Goal: Register for event/course

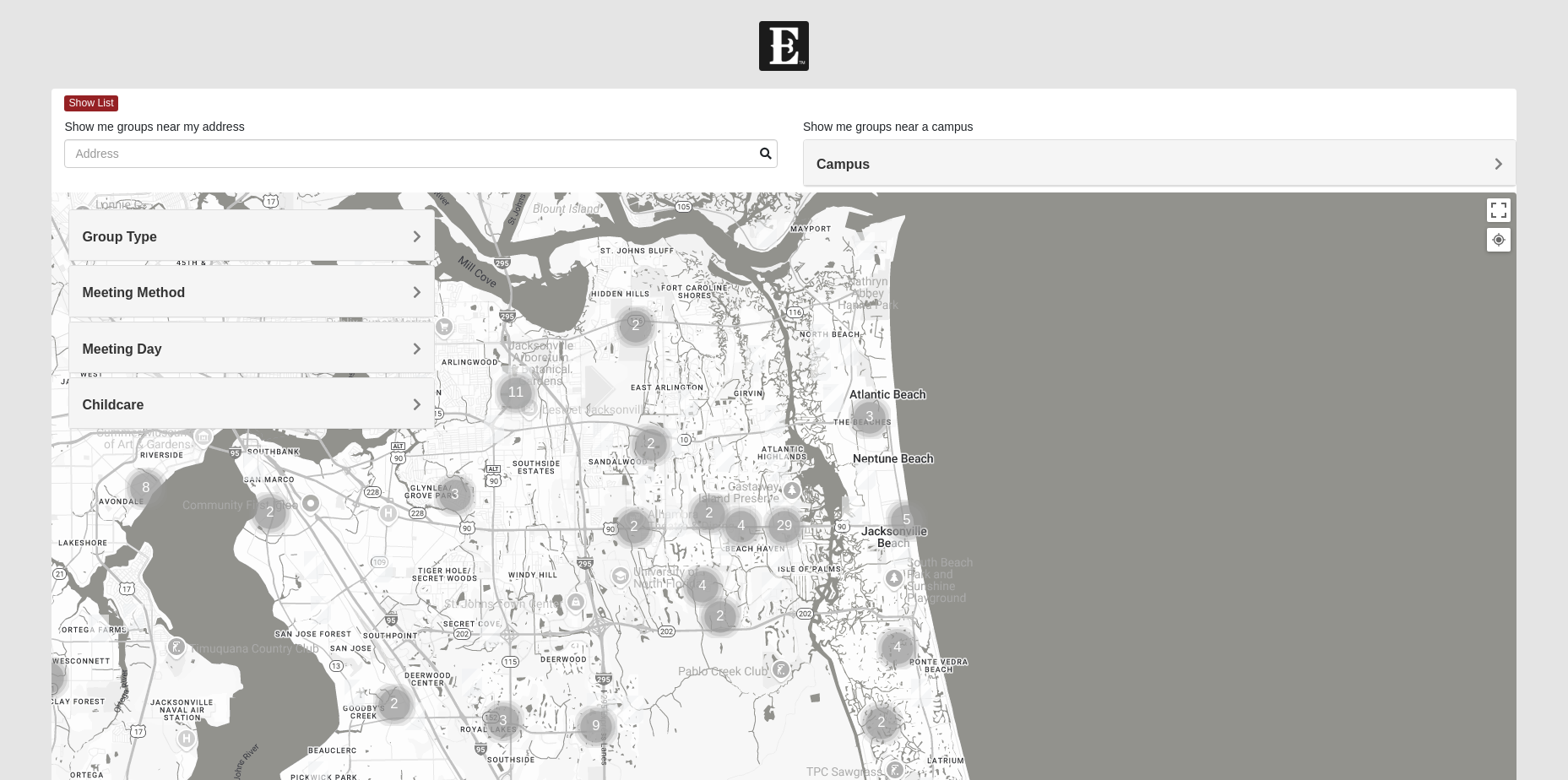
click at [157, 232] on span "Group Type" at bounding box center [120, 236] width 75 height 14
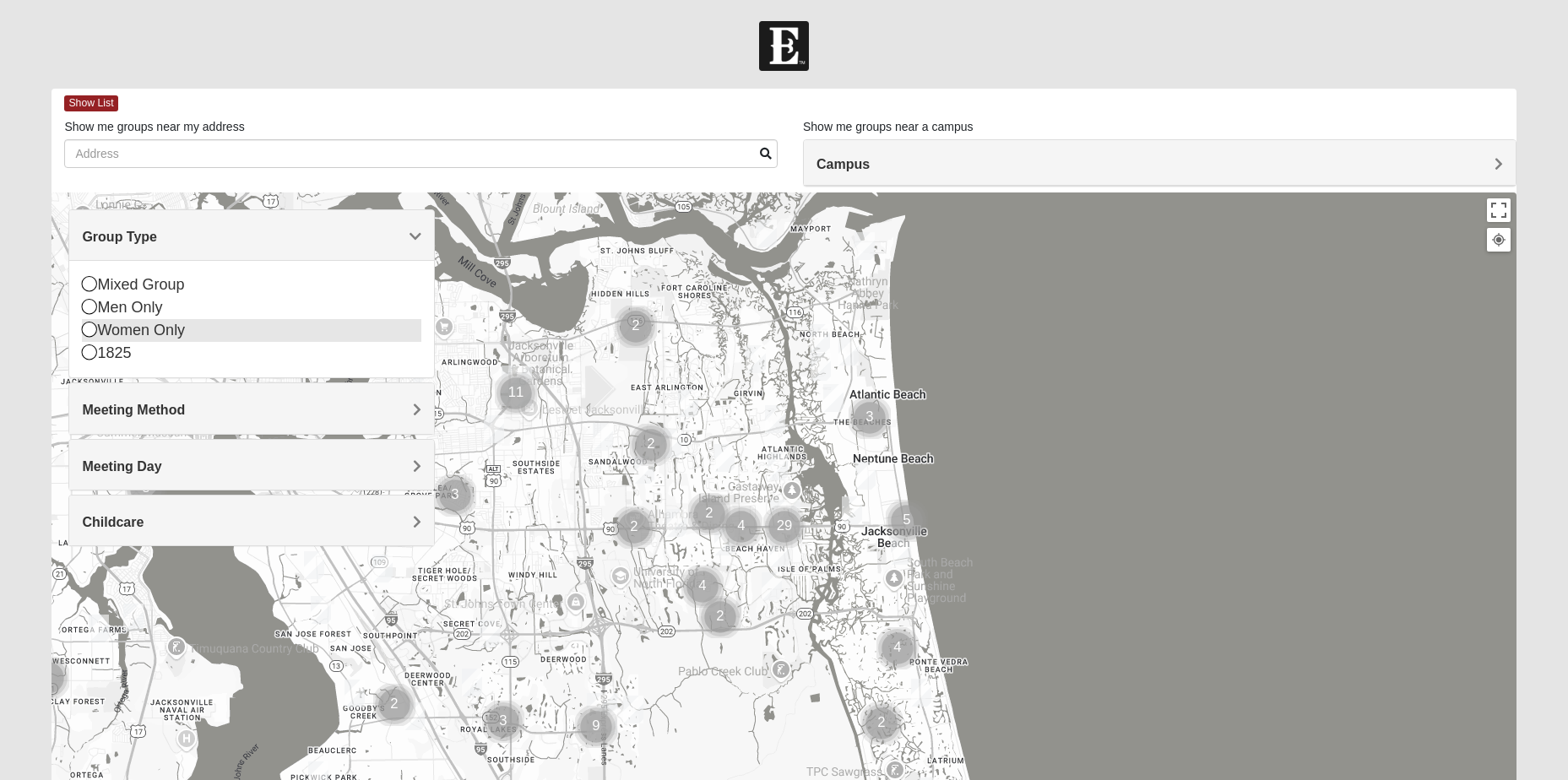
click at [91, 327] on icon at bounding box center [89, 328] width 15 height 15
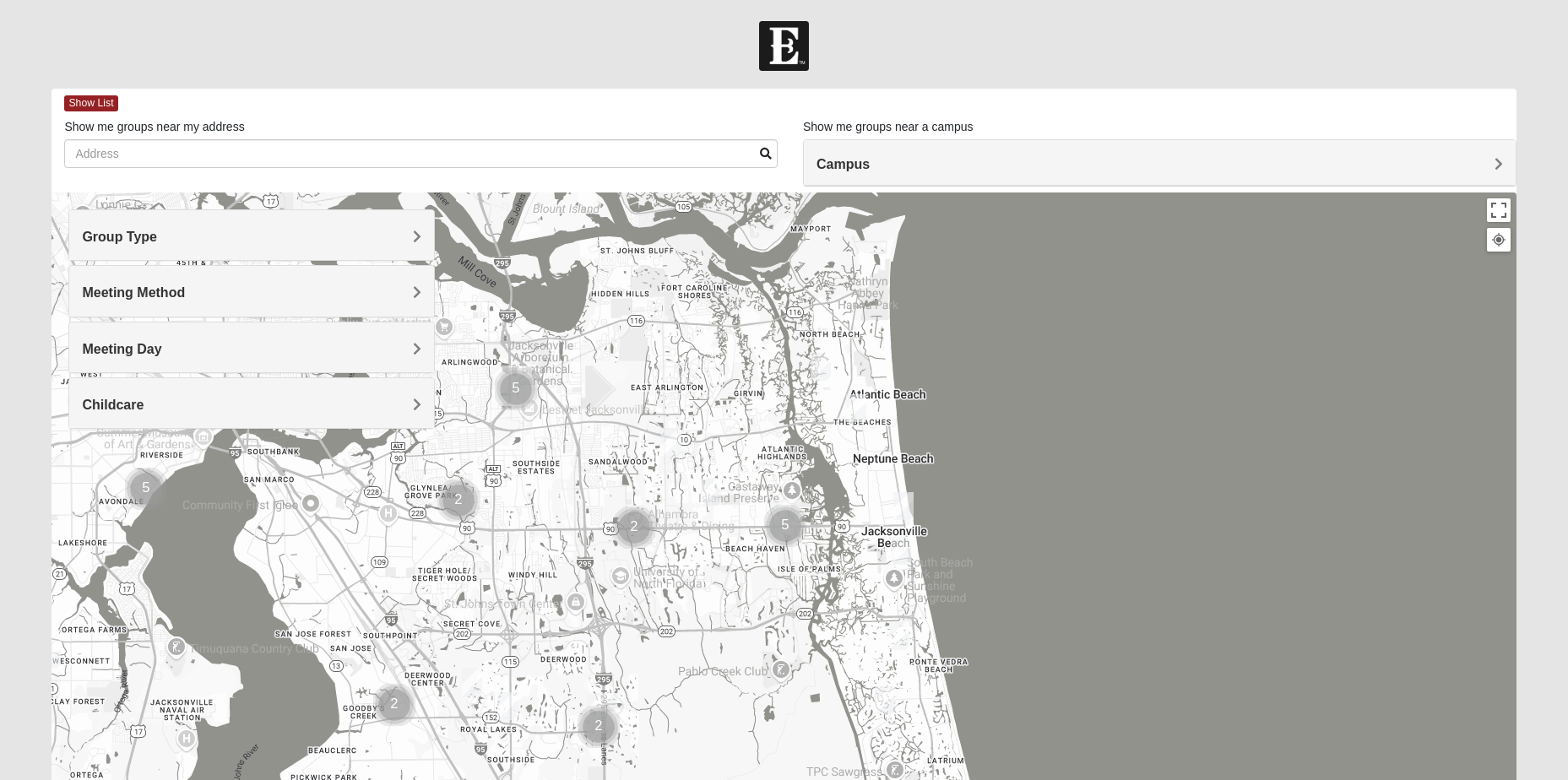
click at [185, 288] on span "Meeting Method" at bounding box center [134, 292] width 103 height 14
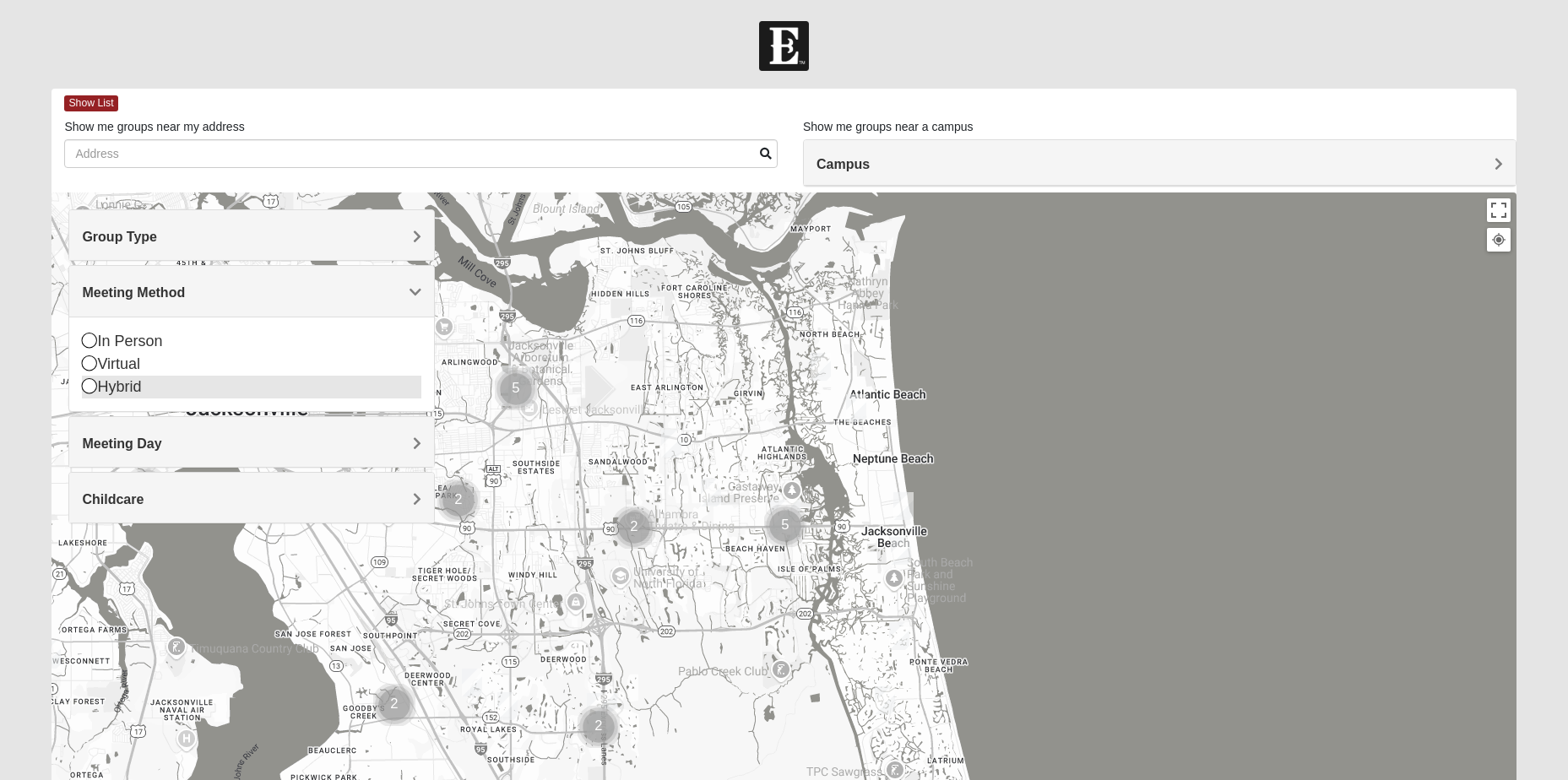
click at [88, 384] on icon at bounding box center [89, 385] width 15 height 15
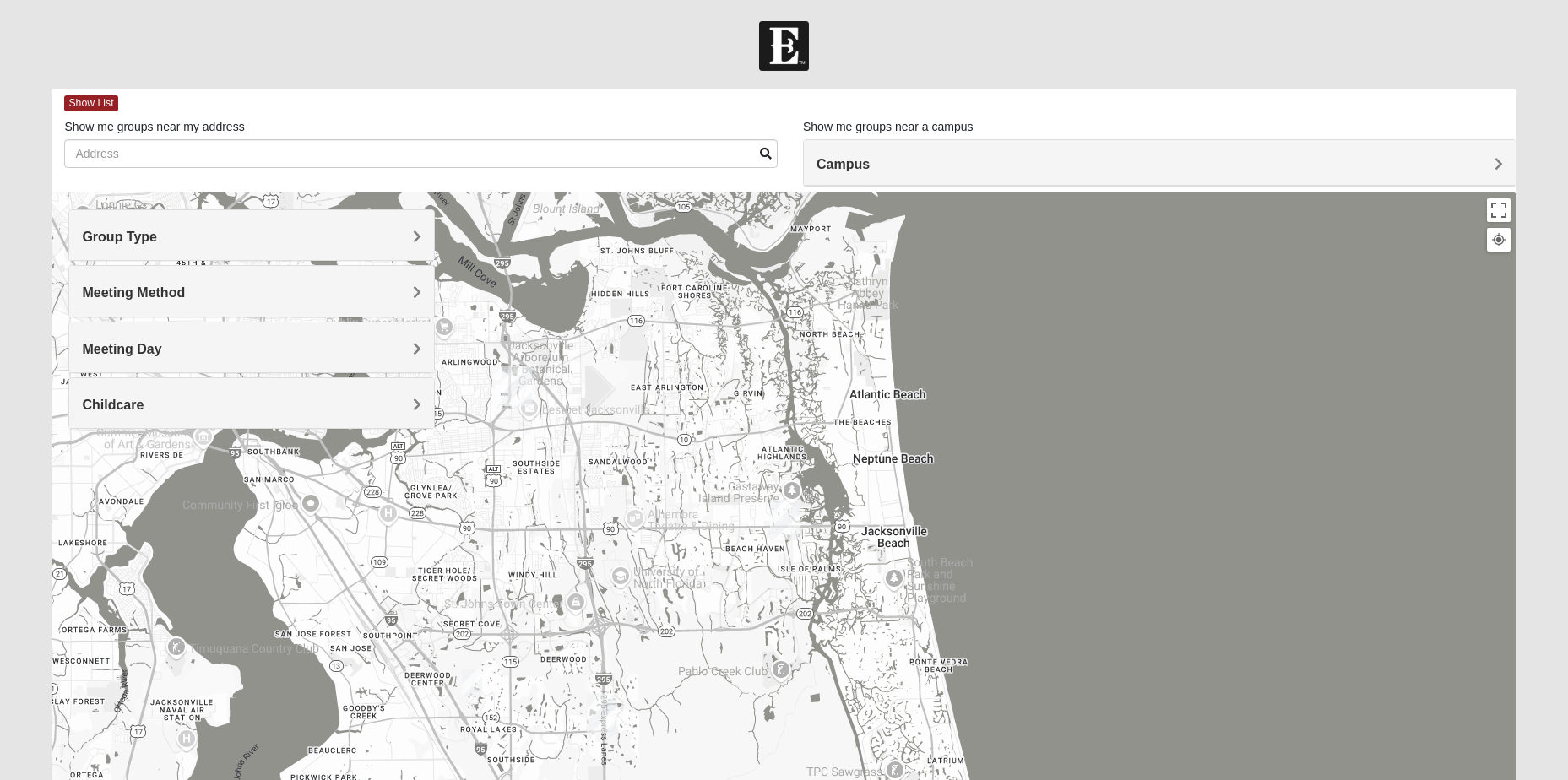
click at [407, 345] on h4 "Meeting Day" at bounding box center [252, 348] width 340 height 16
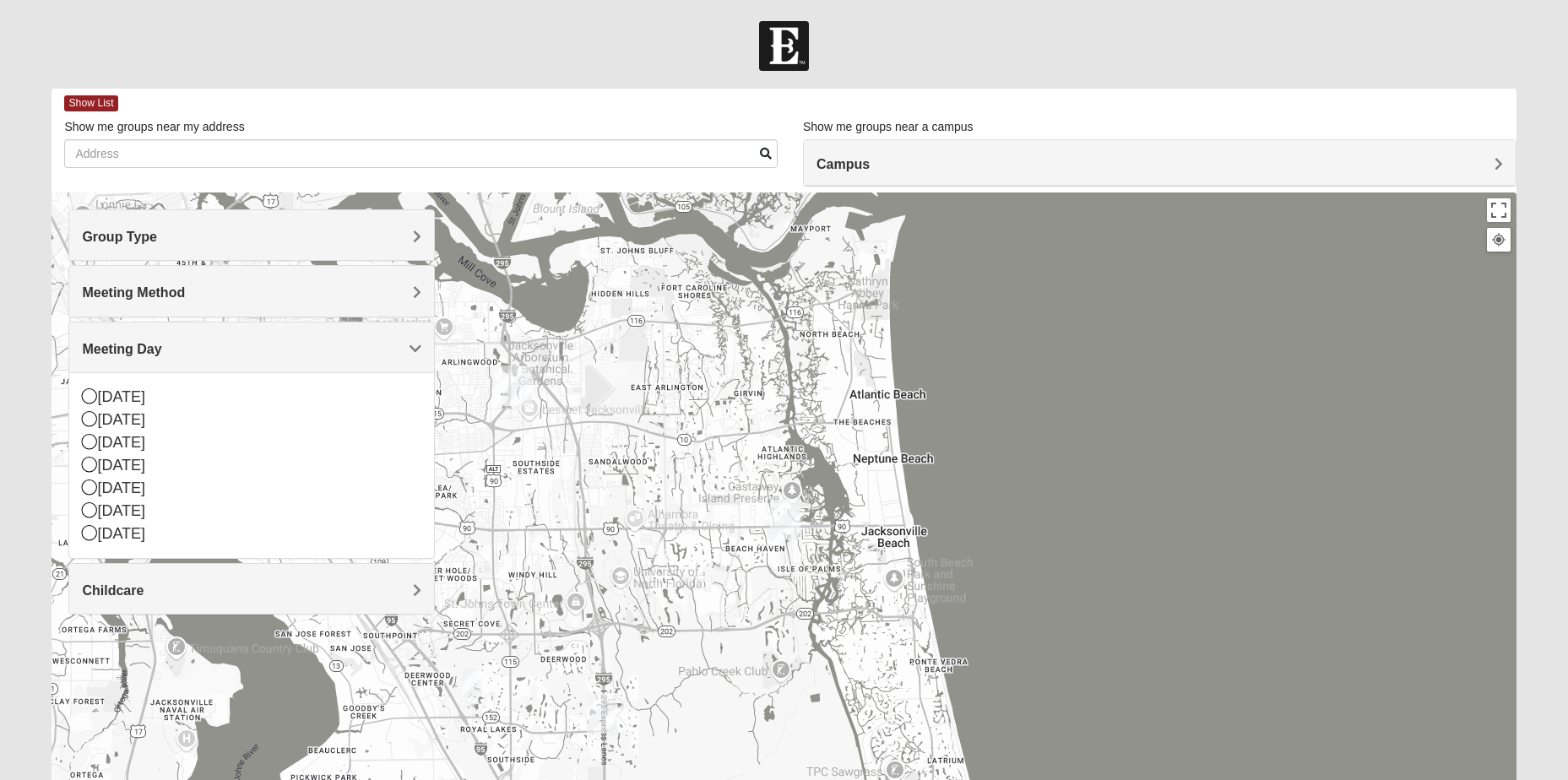
click at [407, 345] on h4 "Meeting Day" at bounding box center [252, 348] width 340 height 16
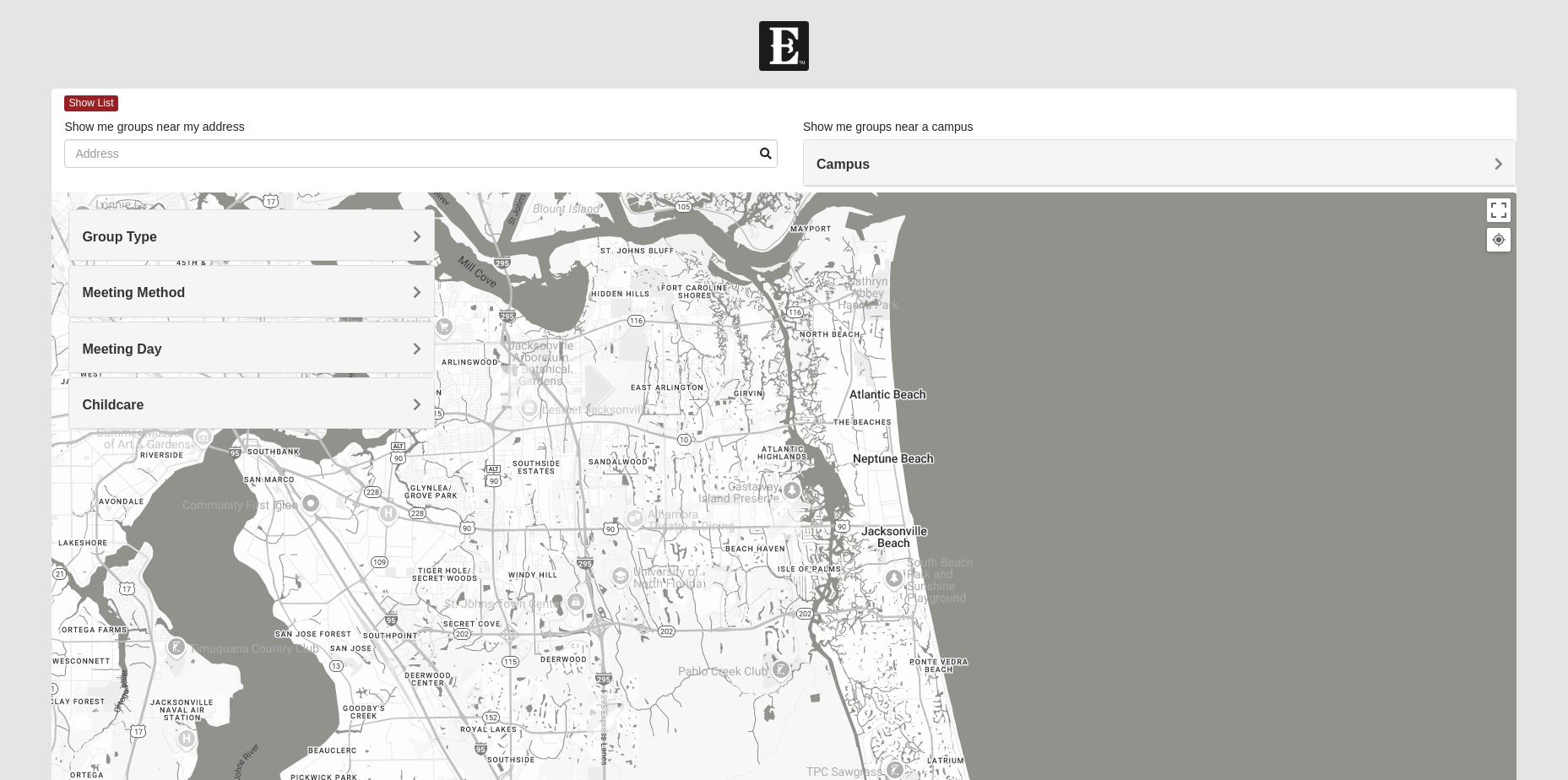
click at [405, 398] on h4 "Childcare" at bounding box center [252, 404] width 340 height 16
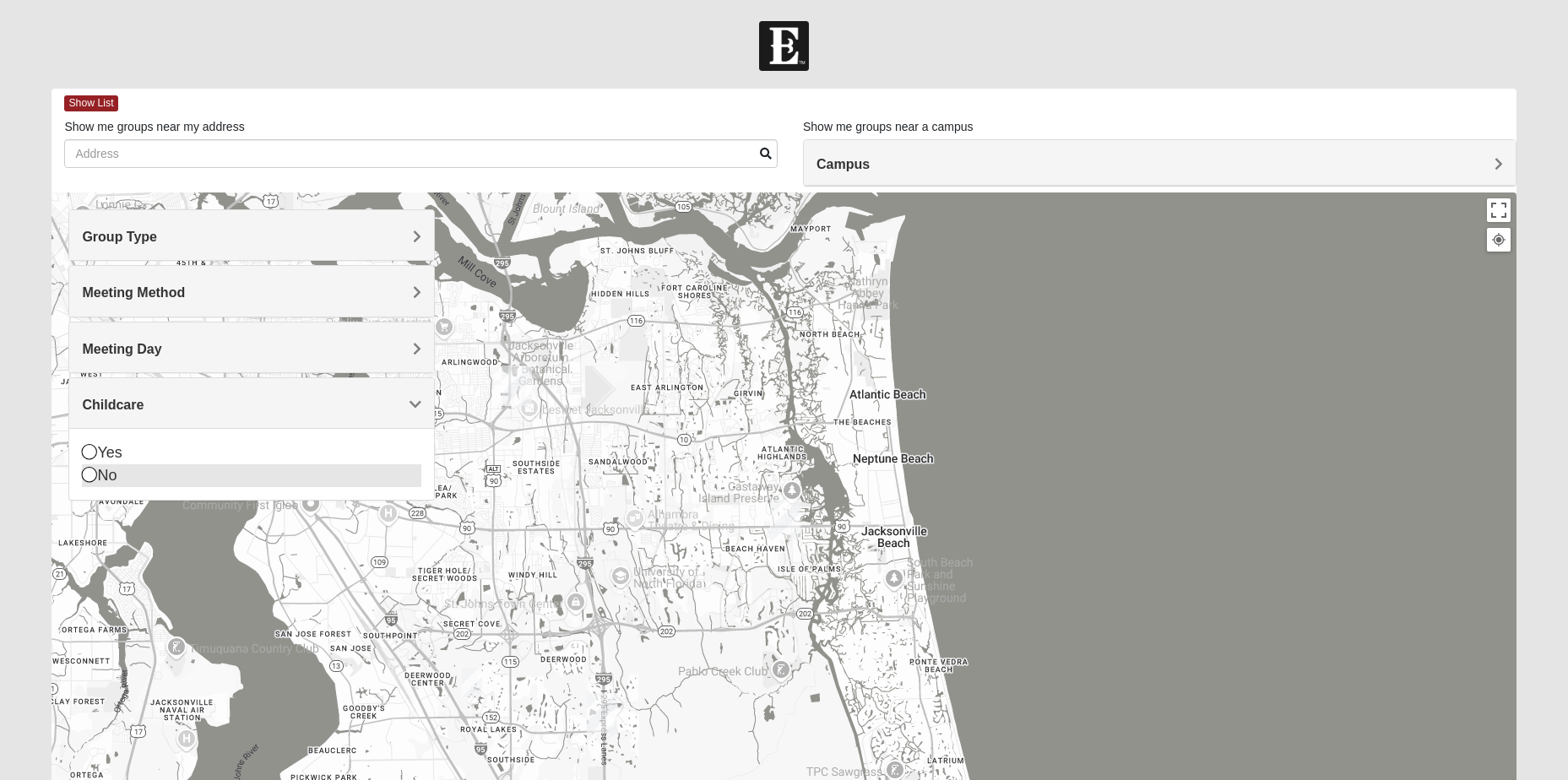
drag, startPoint x: 88, startPoint y: 478, endPoint x: 247, endPoint y: 478, distance: 159.0
click at [90, 479] on icon at bounding box center [89, 474] width 15 height 15
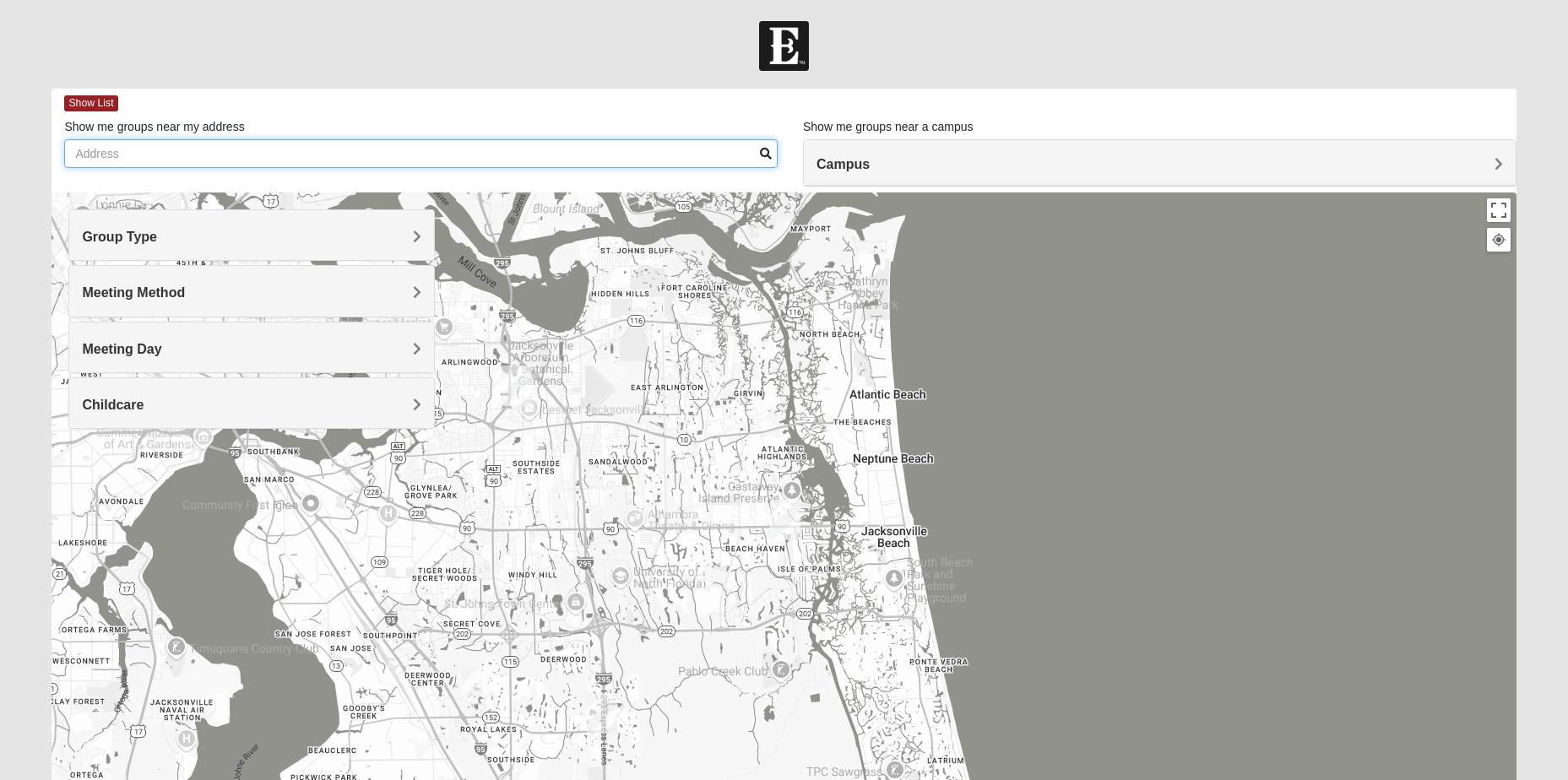
click at [292, 147] on input "Show me groups near my address" at bounding box center [420, 153] width 714 height 29
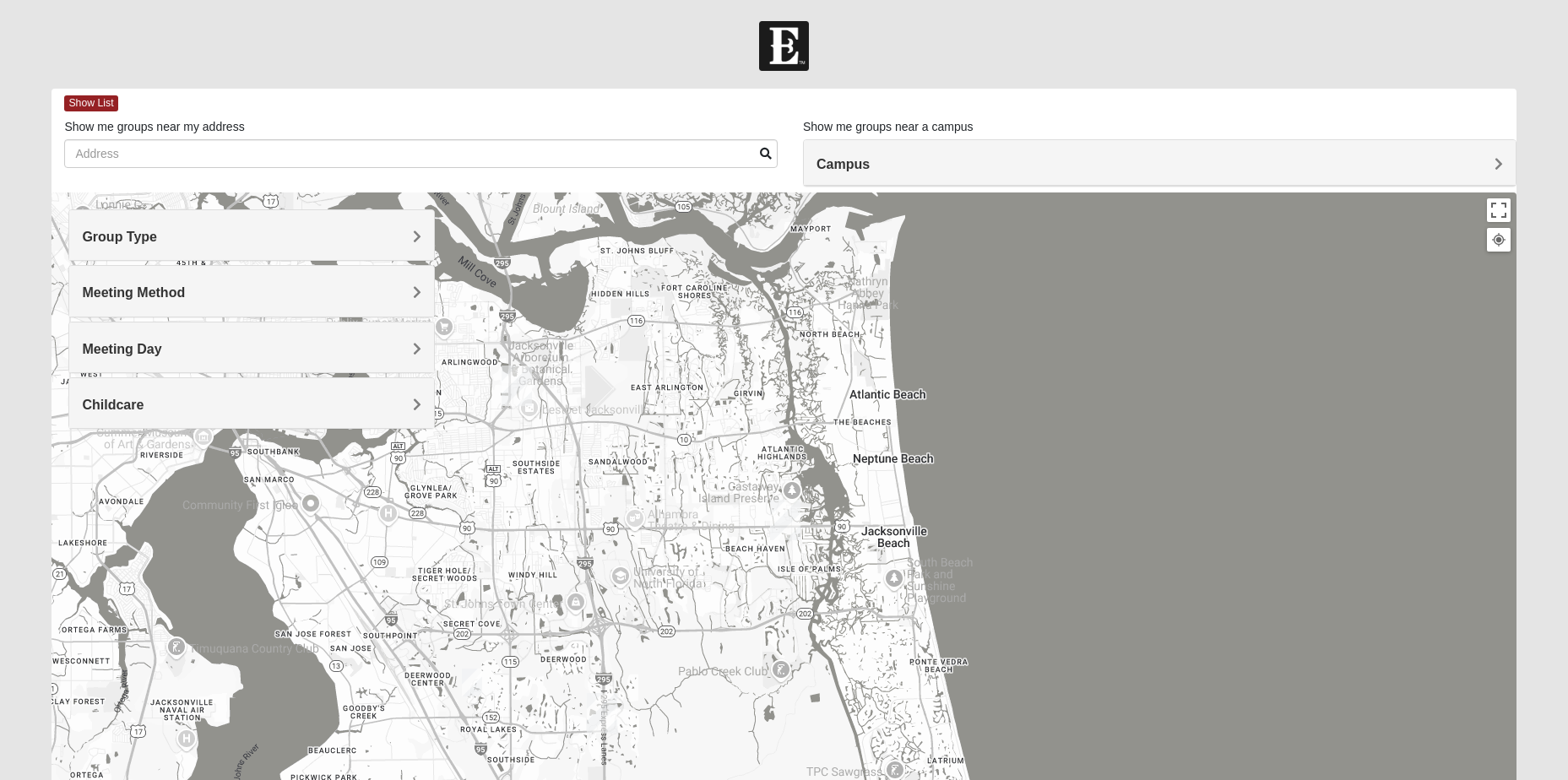
click at [1123, 168] on h4 "Campus" at bounding box center [1160, 164] width 687 height 16
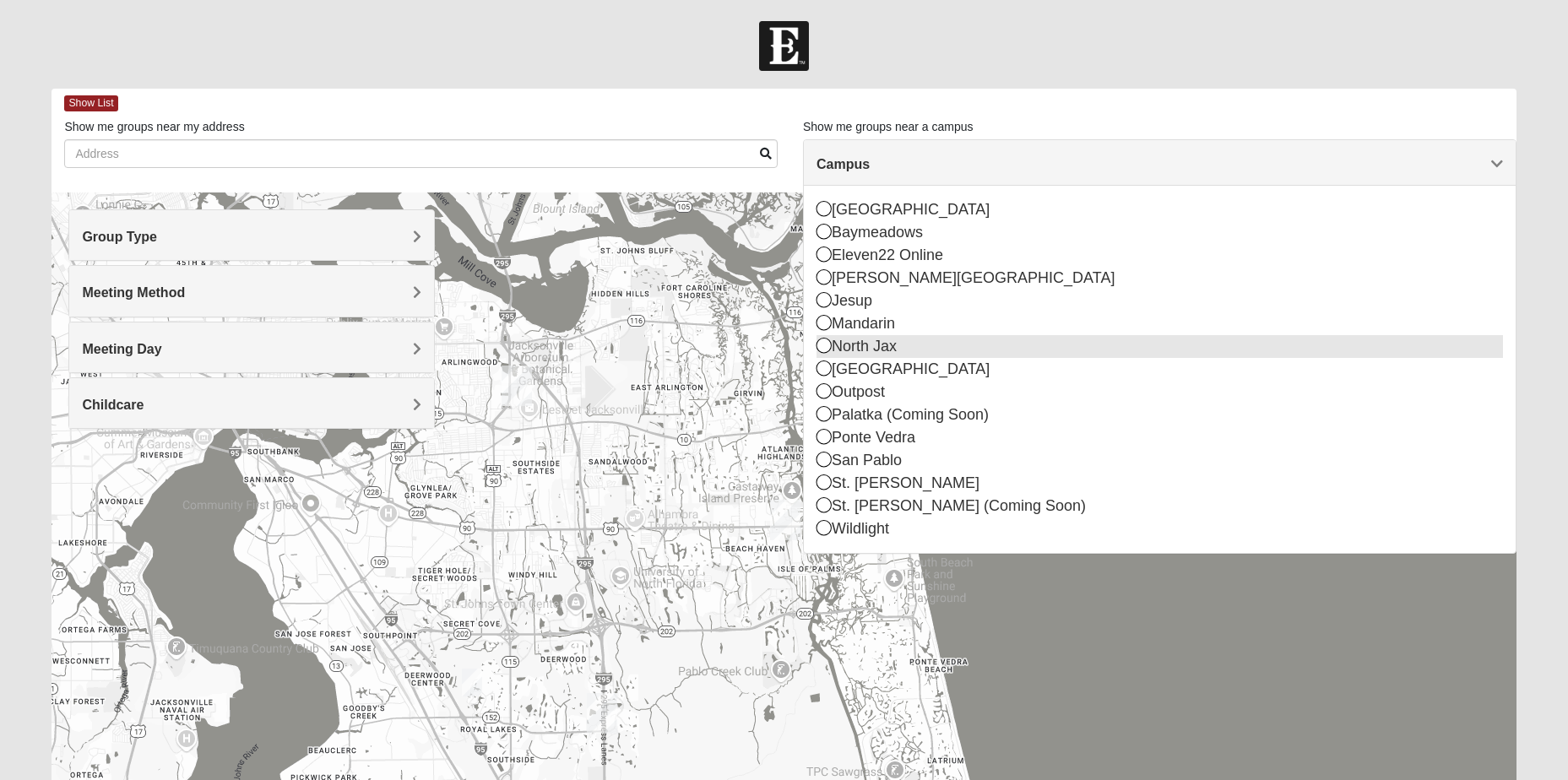
click at [892, 345] on div "North Jax" at bounding box center [1160, 347] width 687 height 23
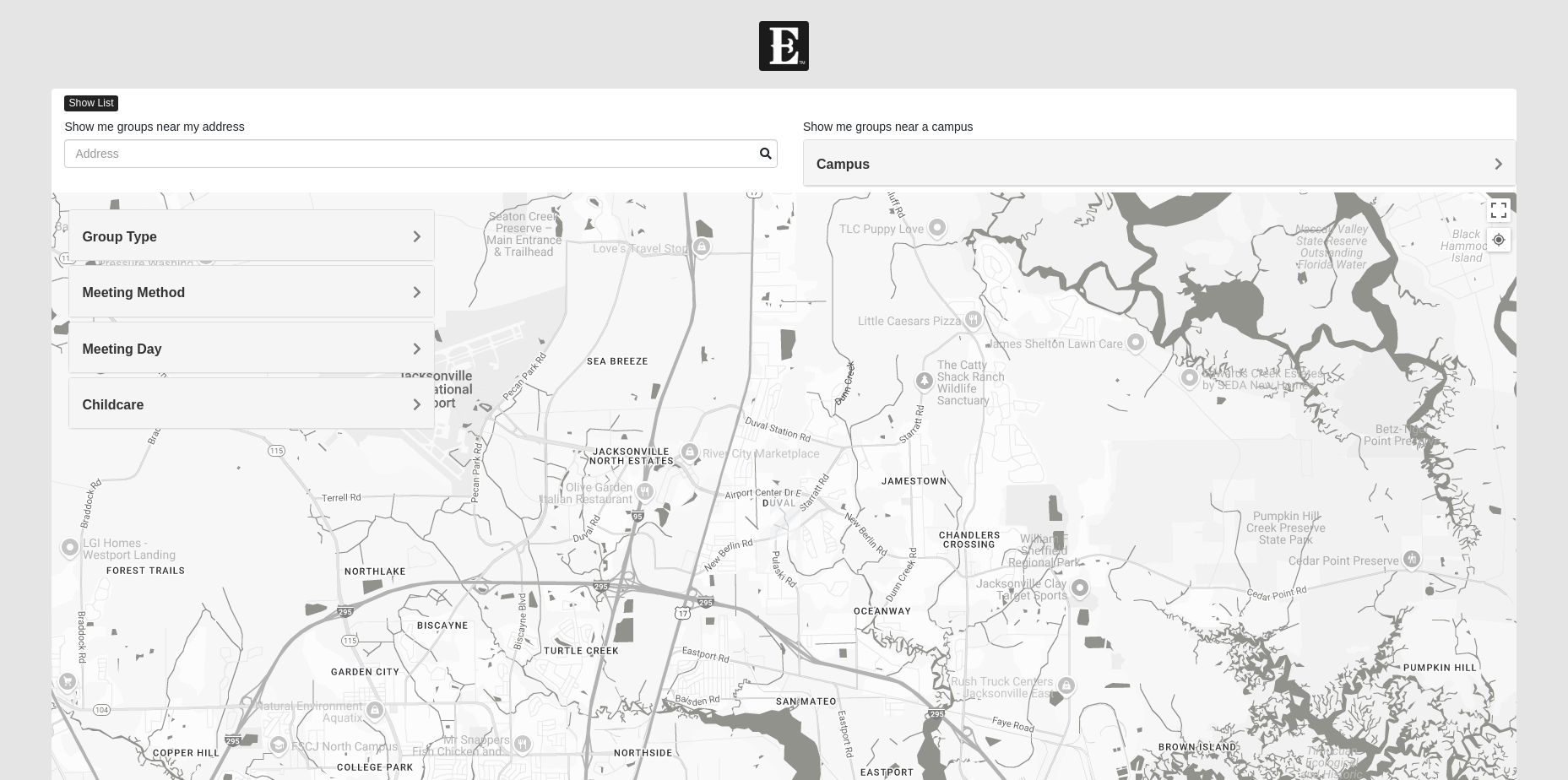
click at [84, 103] on span "Show List" at bounding box center [90, 103] width 53 height 16
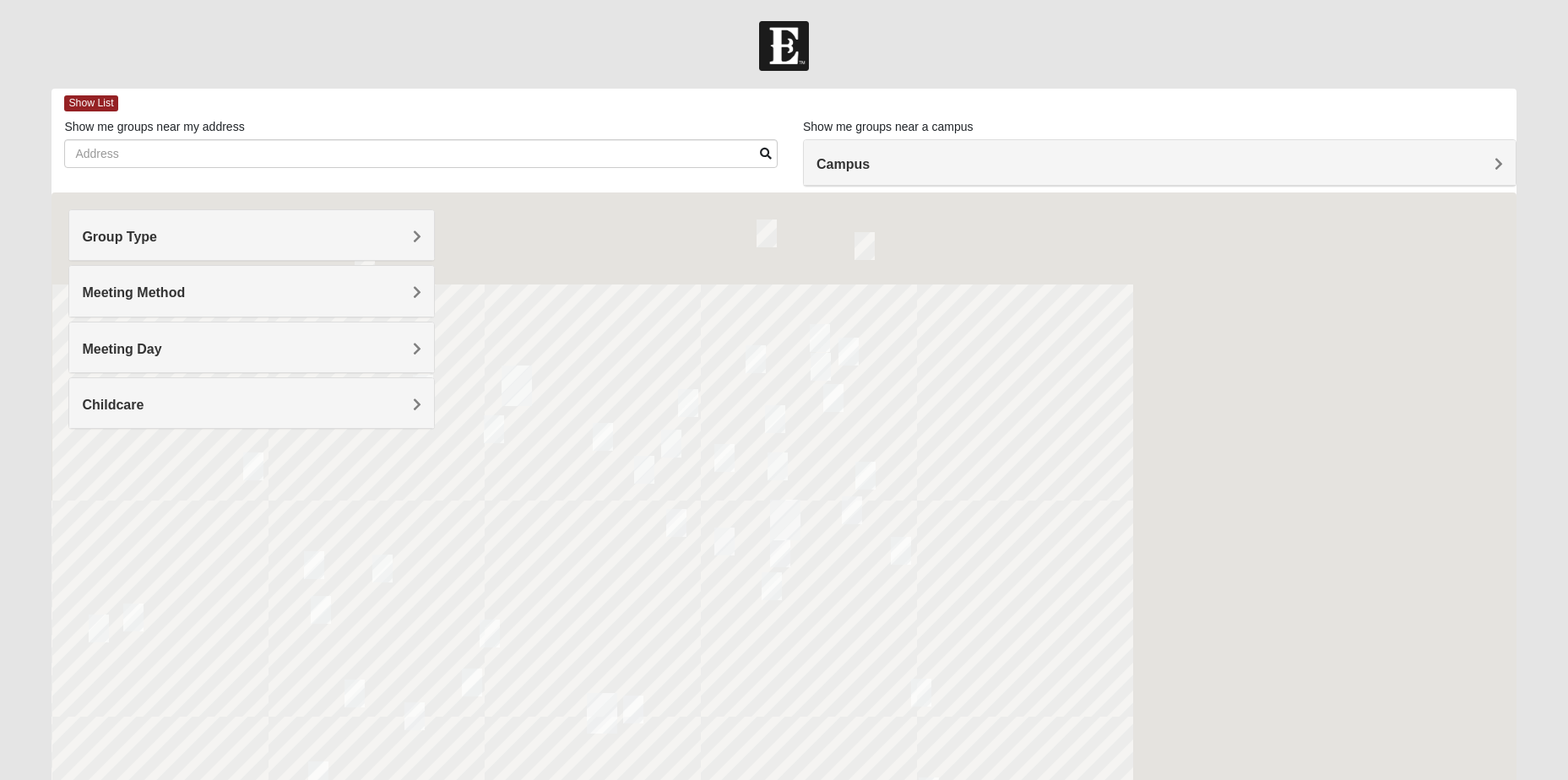
click at [238, 249] on div "Group Type" at bounding box center [251, 235] width 364 height 50
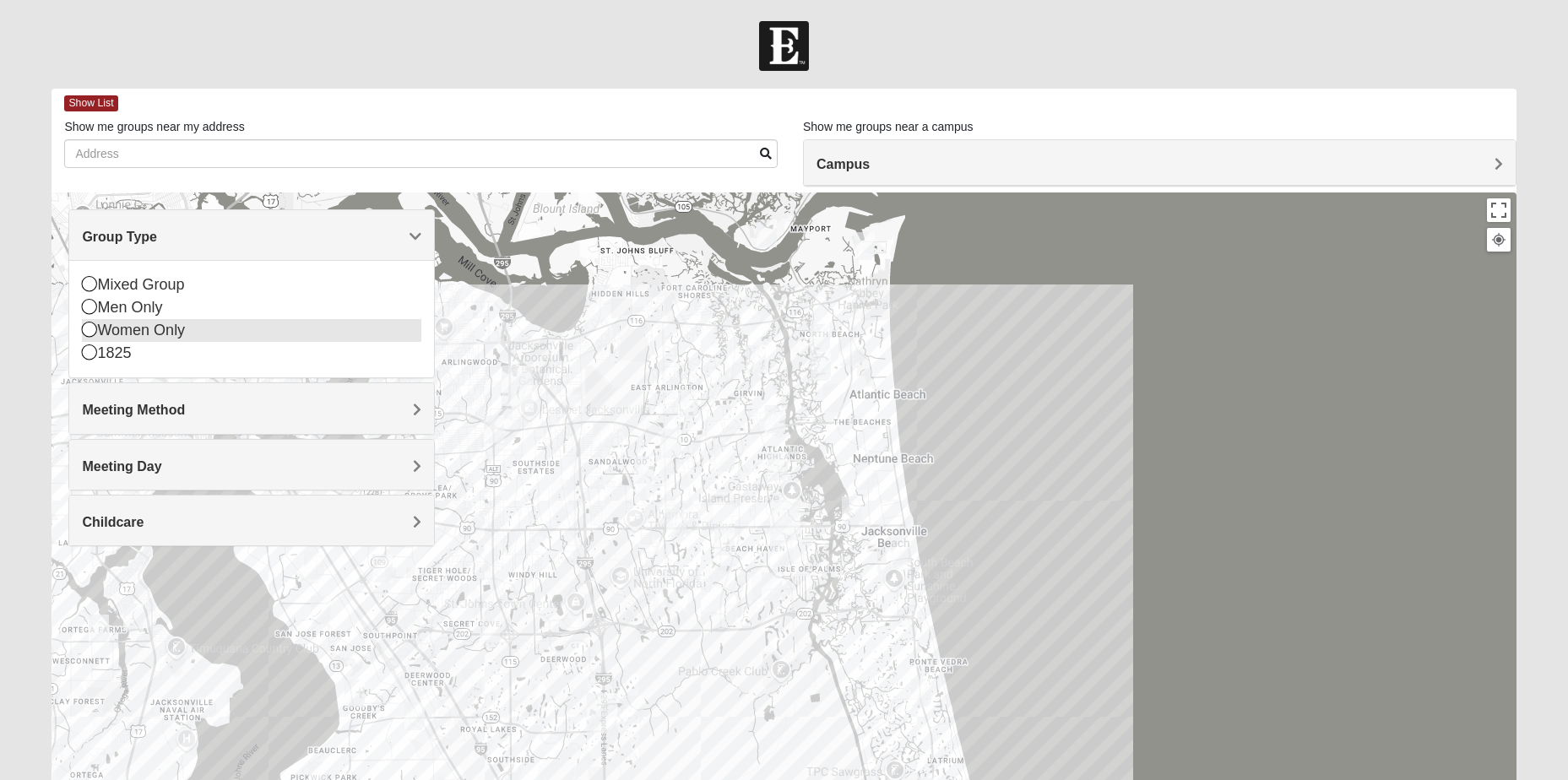
click at [89, 328] on icon at bounding box center [89, 328] width 15 height 15
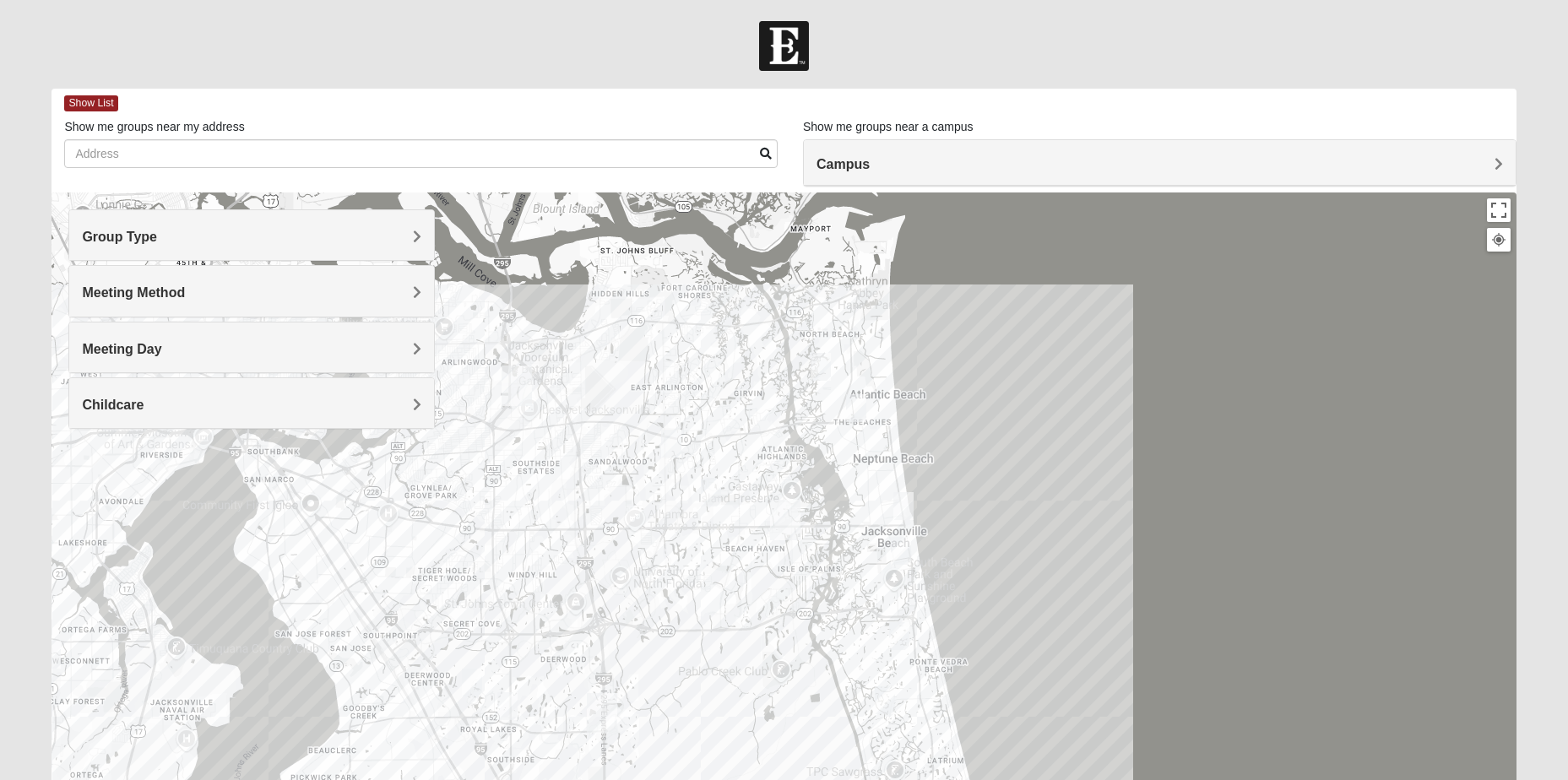
click at [139, 289] on span "Meeting Method" at bounding box center [134, 292] width 103 height 14
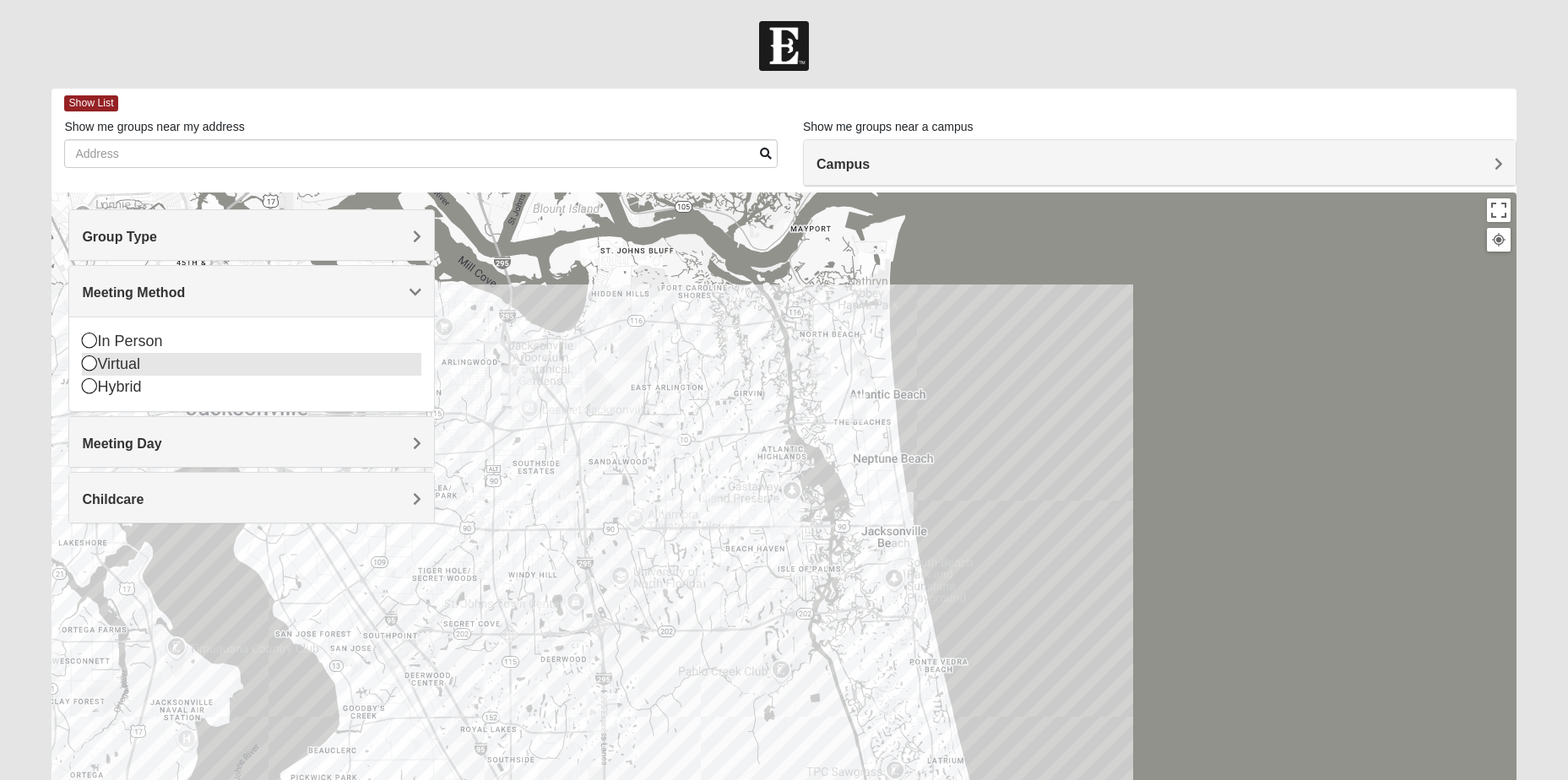
click at [86, 358] on icon at bounding box center [89, 362] width 15 height 15
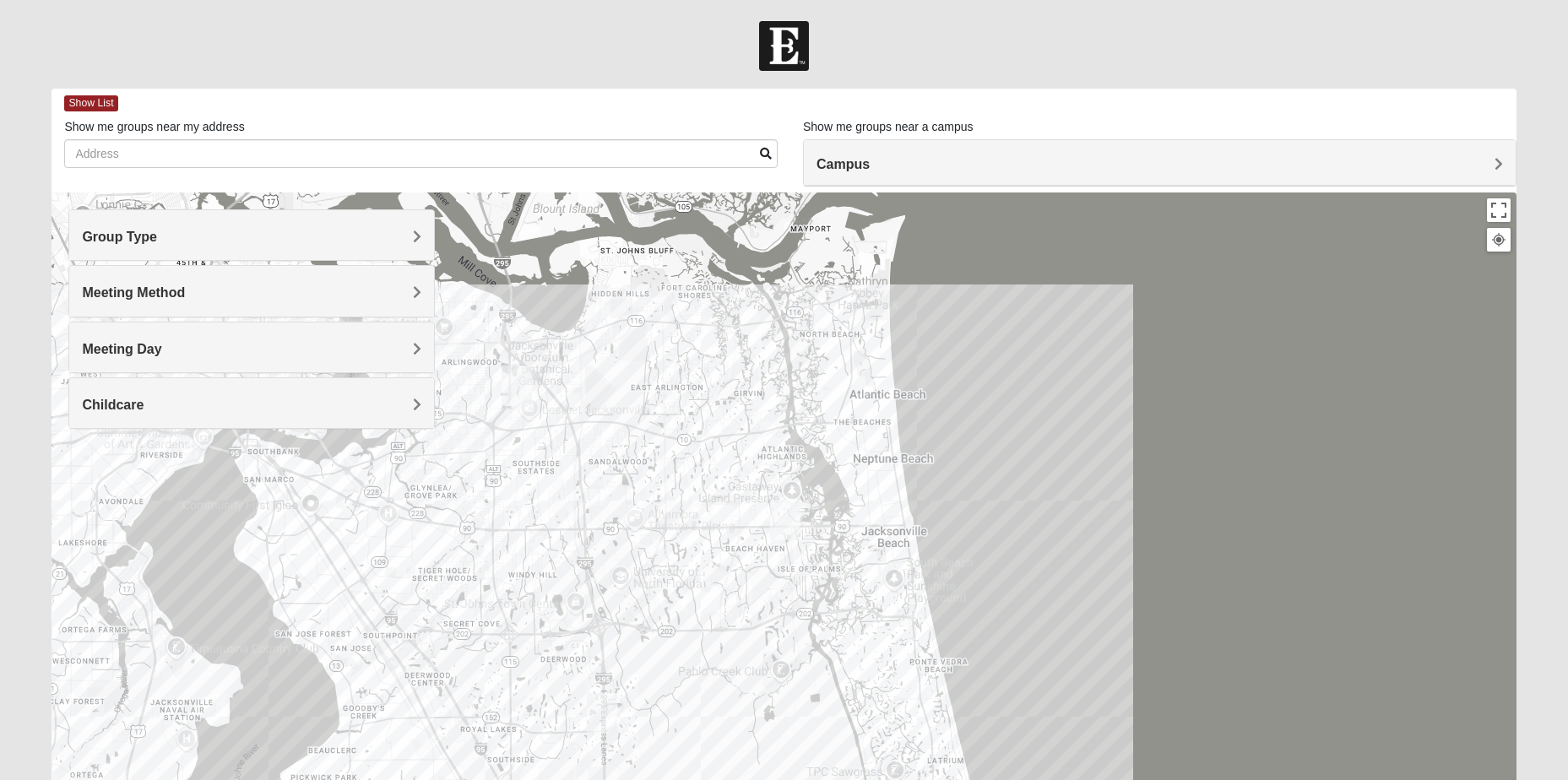
click at [134, 299] on span "Meeting Method" at bounding box center [134, 292] width 103 height 14
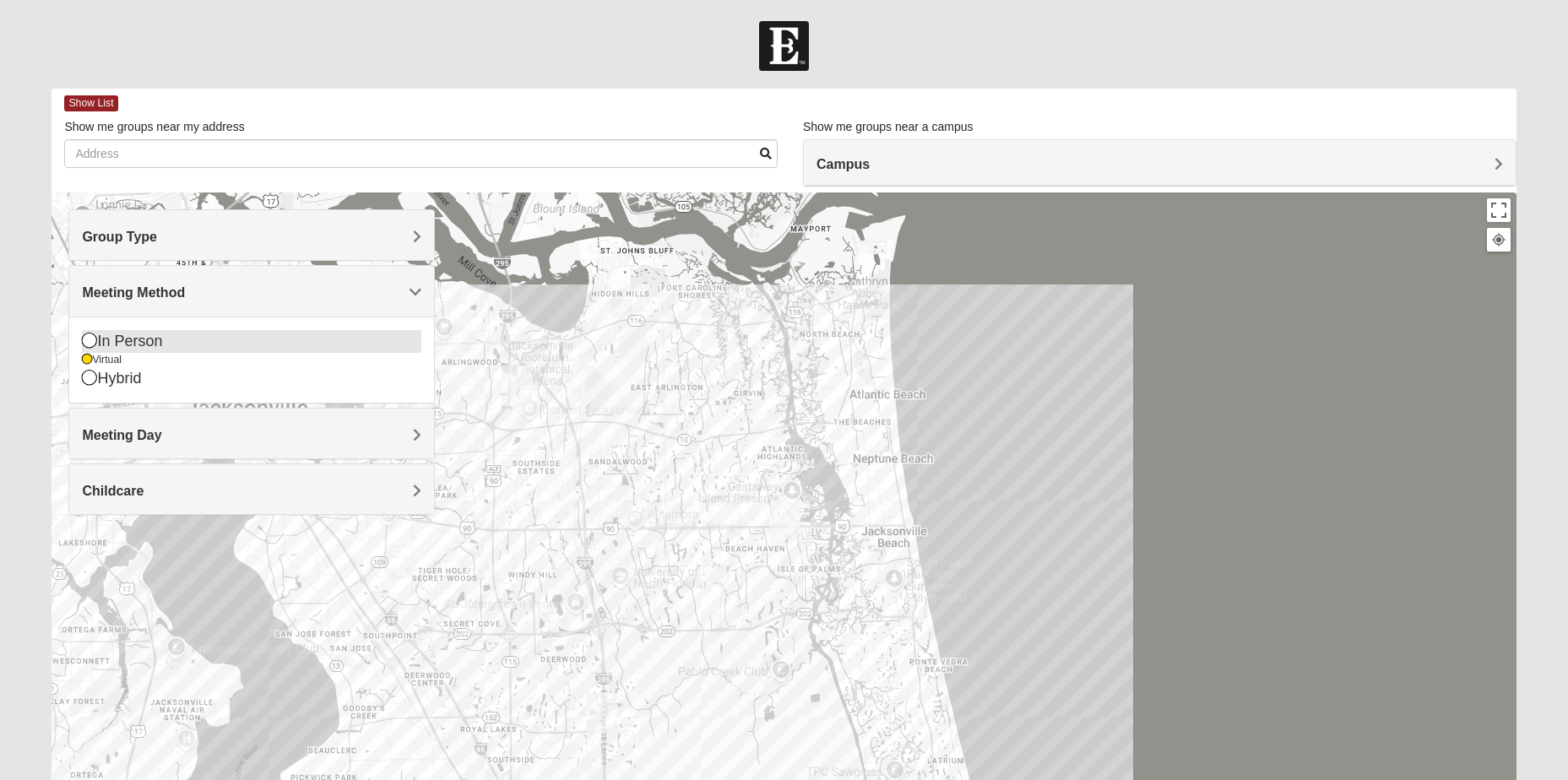
click at [98, 341] on div "In Person" at bounding box center [252, 341] width 340 height 23
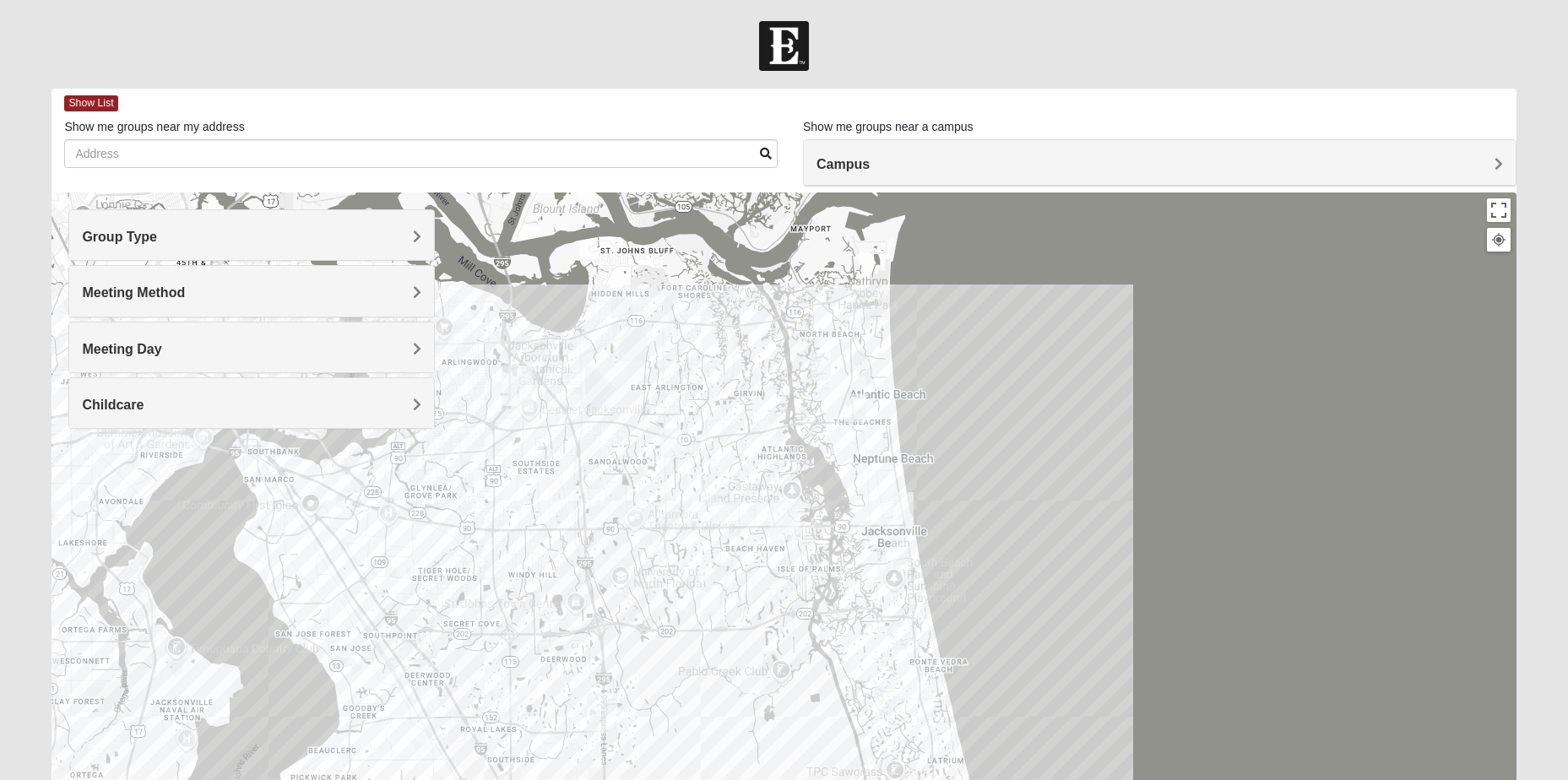
click at [91, 341] on div "Meeting Day" at bounding box center [251, 347] width 364 height 50
click at [110, 294] on span "Meeting Method" at bounding box center [134, 292] width 103 height 14
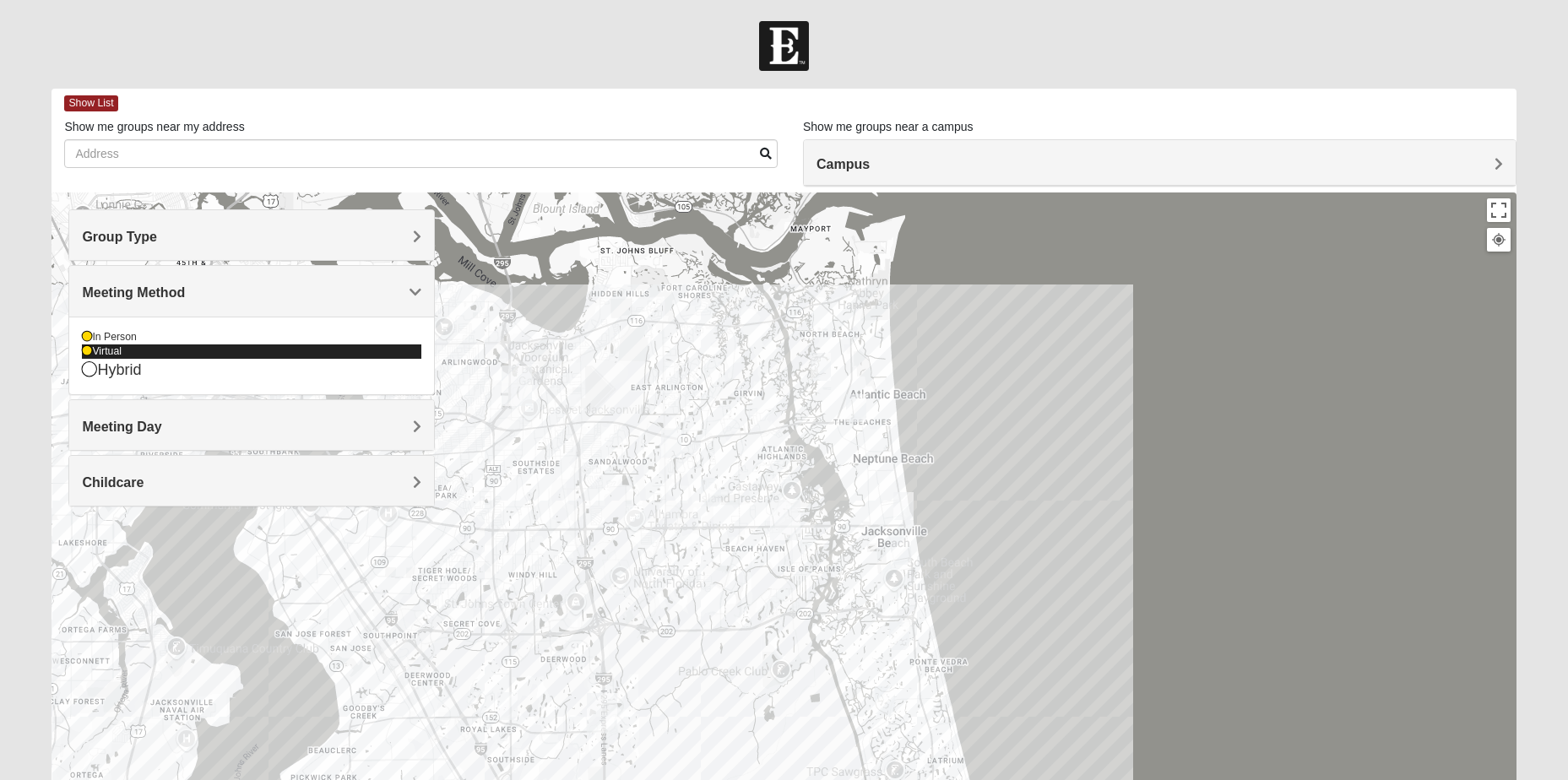
click at [87, 352] on icon at bounding box center [88, 351] width 11 height 11
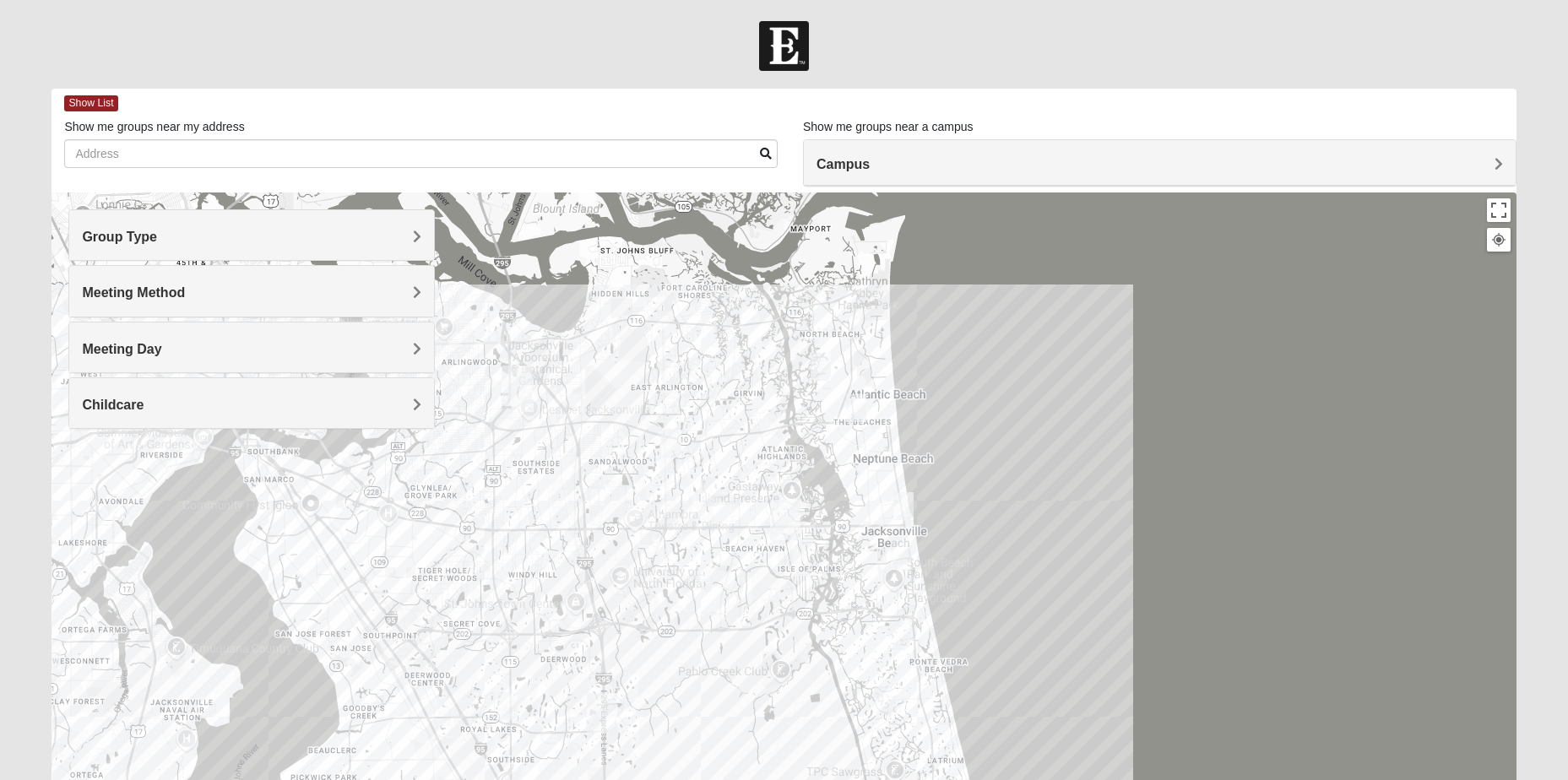
click at [111, 295] on span "Meeting Method" at bounding box center [134, 292] width 103 height 14
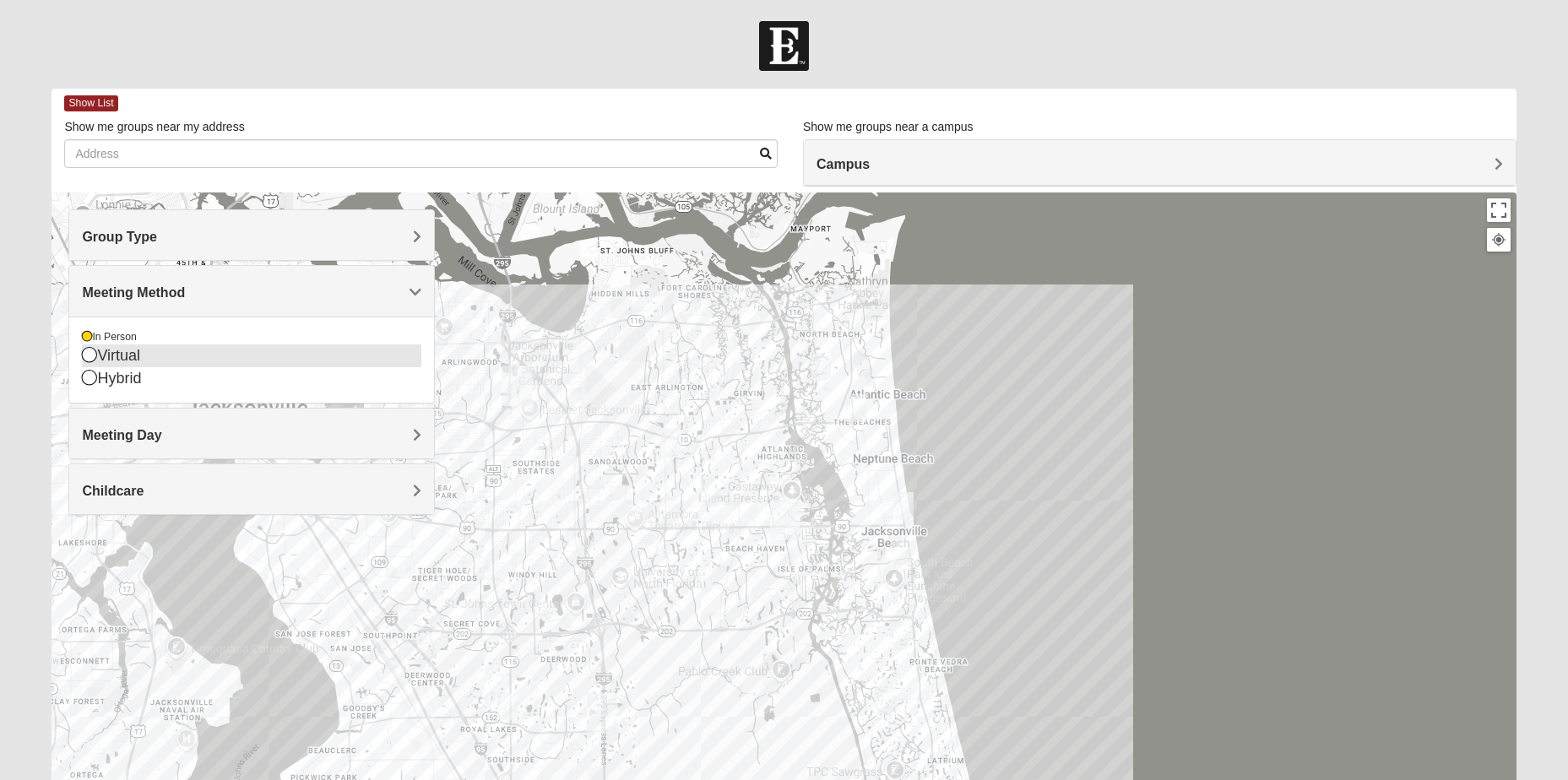
click at [87, 359] on icon at bounding box center [89, 354] width 15 height 15
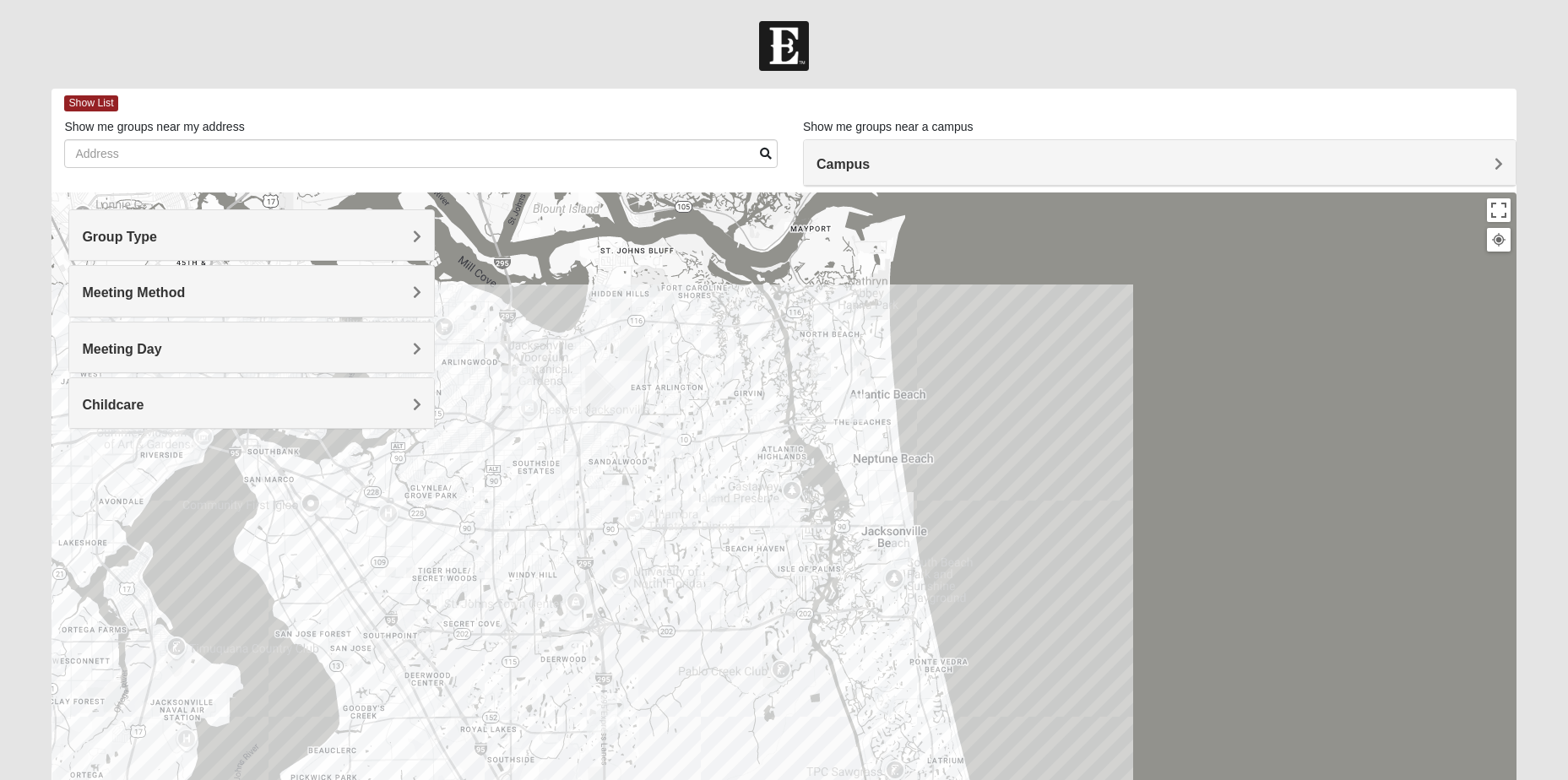
click at [149, 348] on span "Meeting Day" at bounding box center [122, 348] width 80 height 14
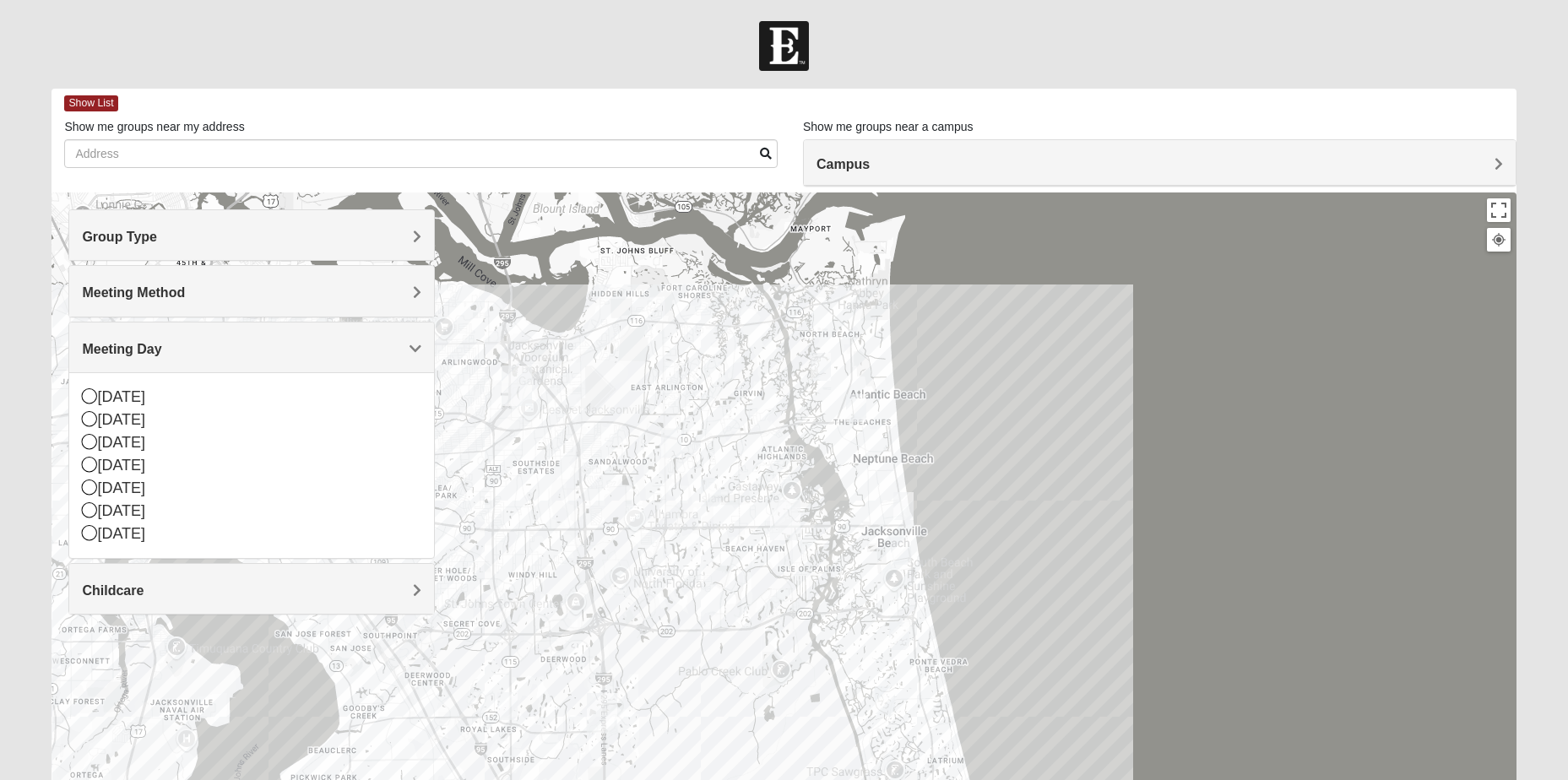
click at [149, 348] on span "Meeting Day" at bounding box center [122, 348] width 80 height 14
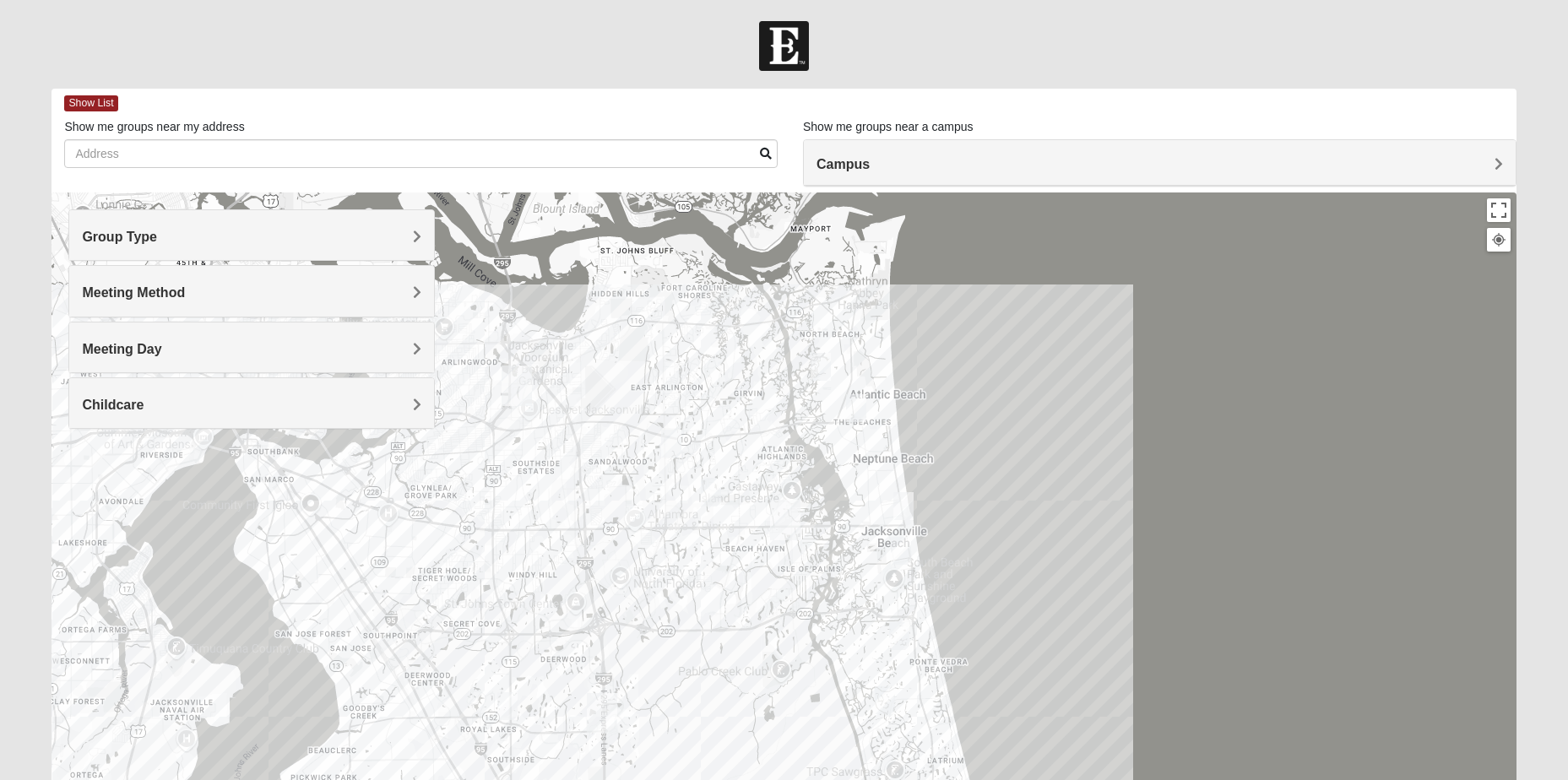
click at [191, 403] on h4 "Childcare" at bounding box center [252, 404] width 340 height 16
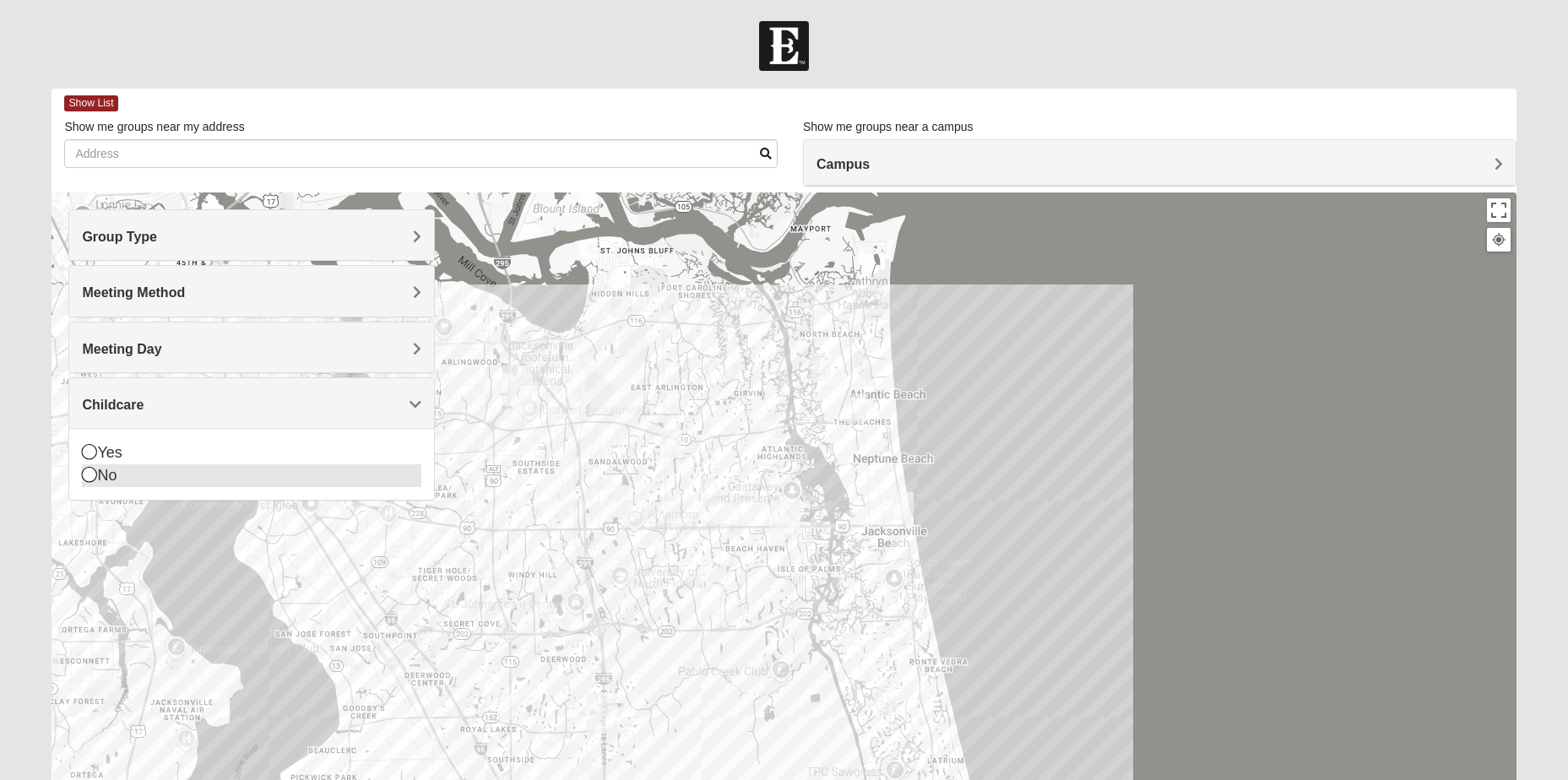
click at [91, 476] on icon at bounding box center [89, 474] width 15 height 15
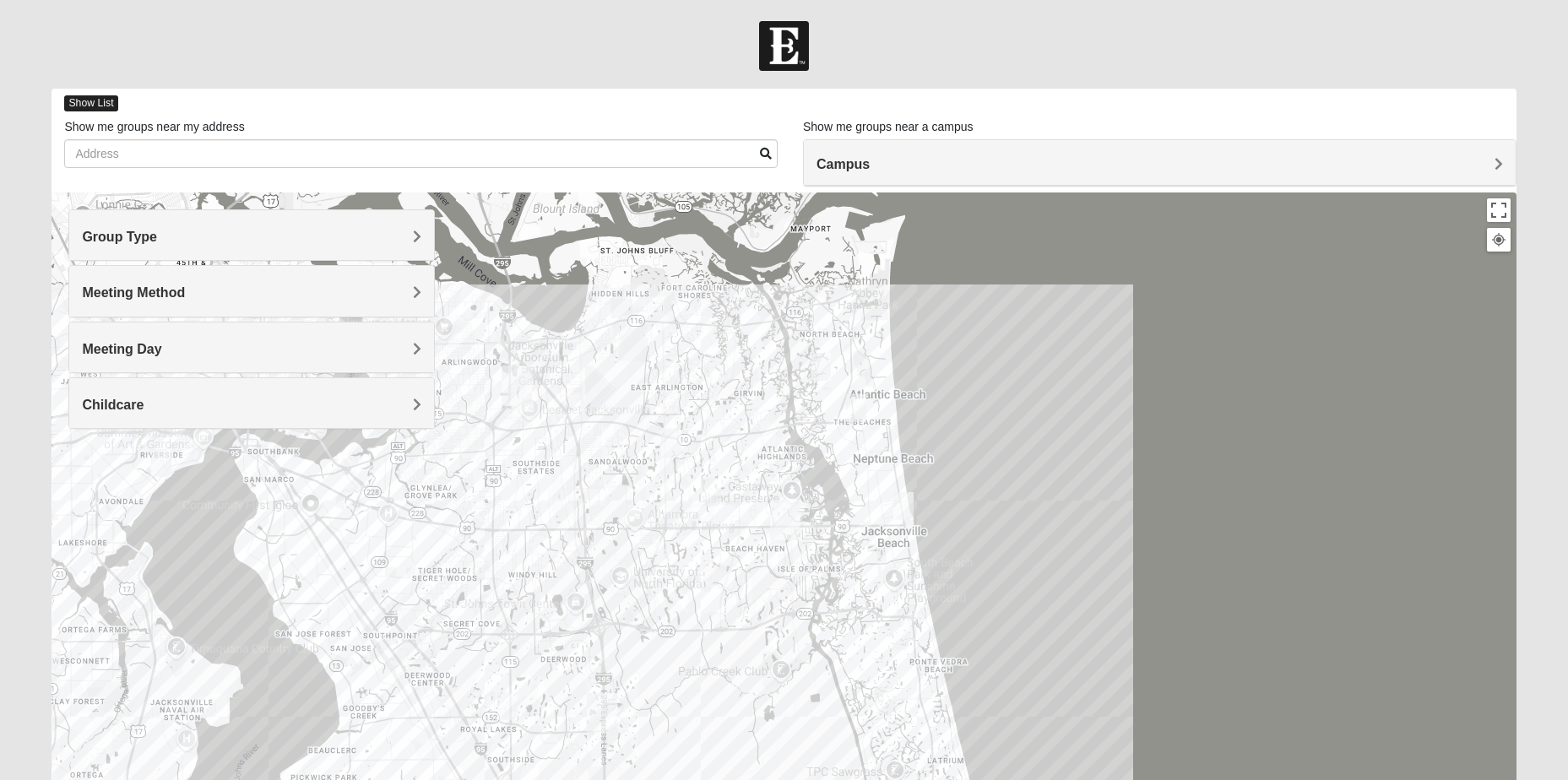
click at [103, 100] on span "Show List" at bounding box center [90, 103] width 53 height 16
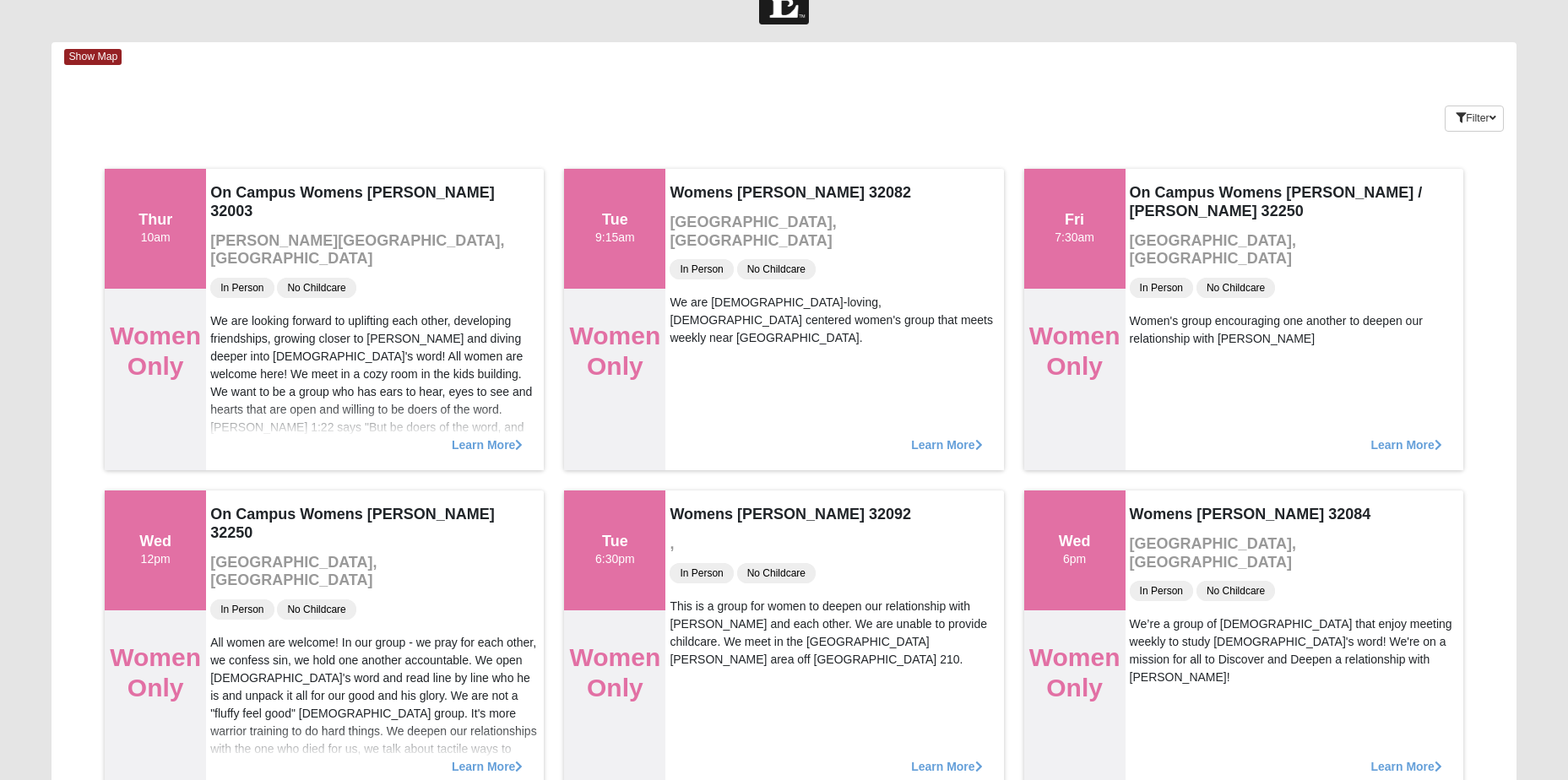
scroll to position [84, 0]
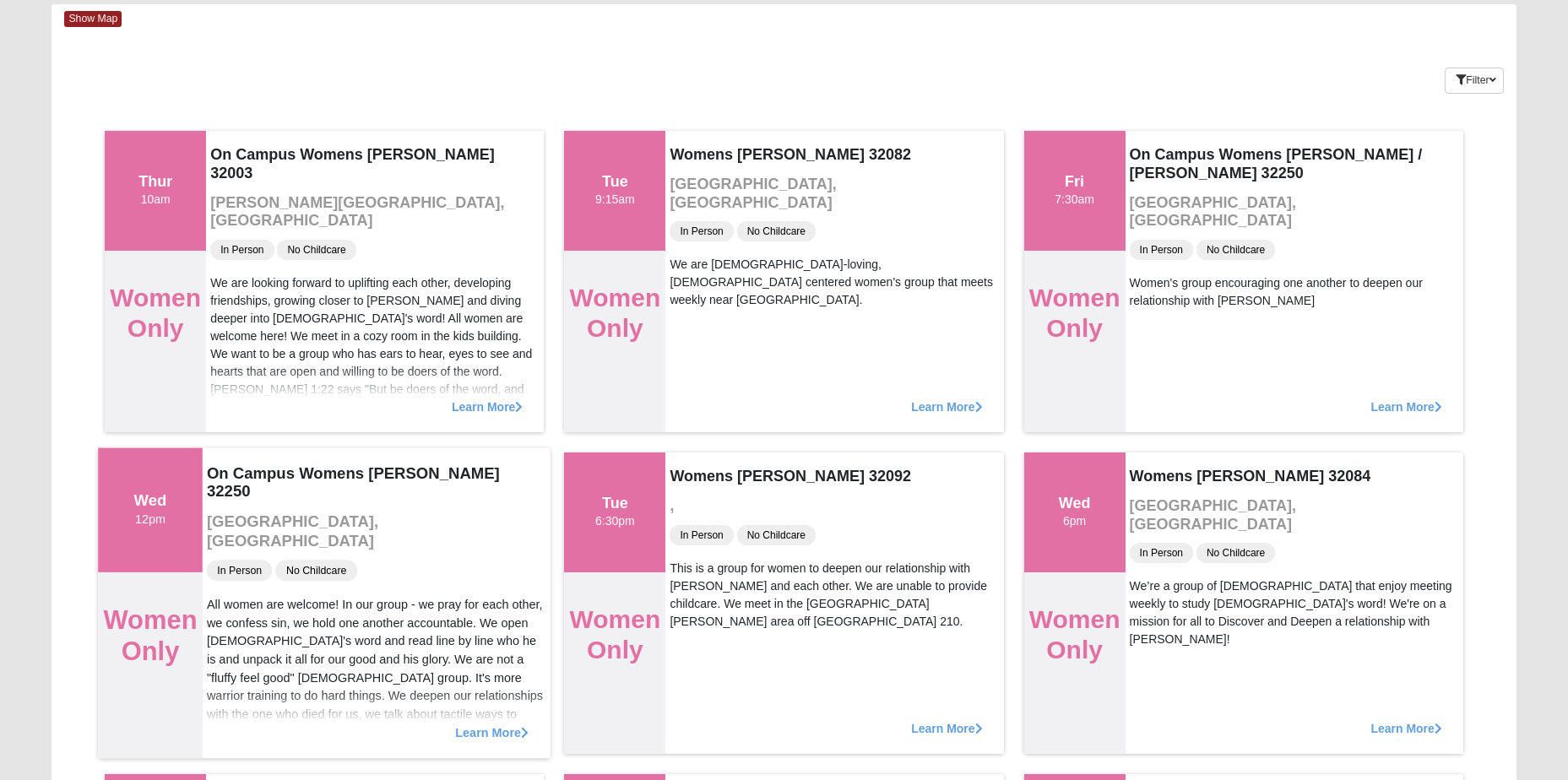
click at [506, 723] on span "Learn More" at bounding box center [492, 723] width 74 height 0
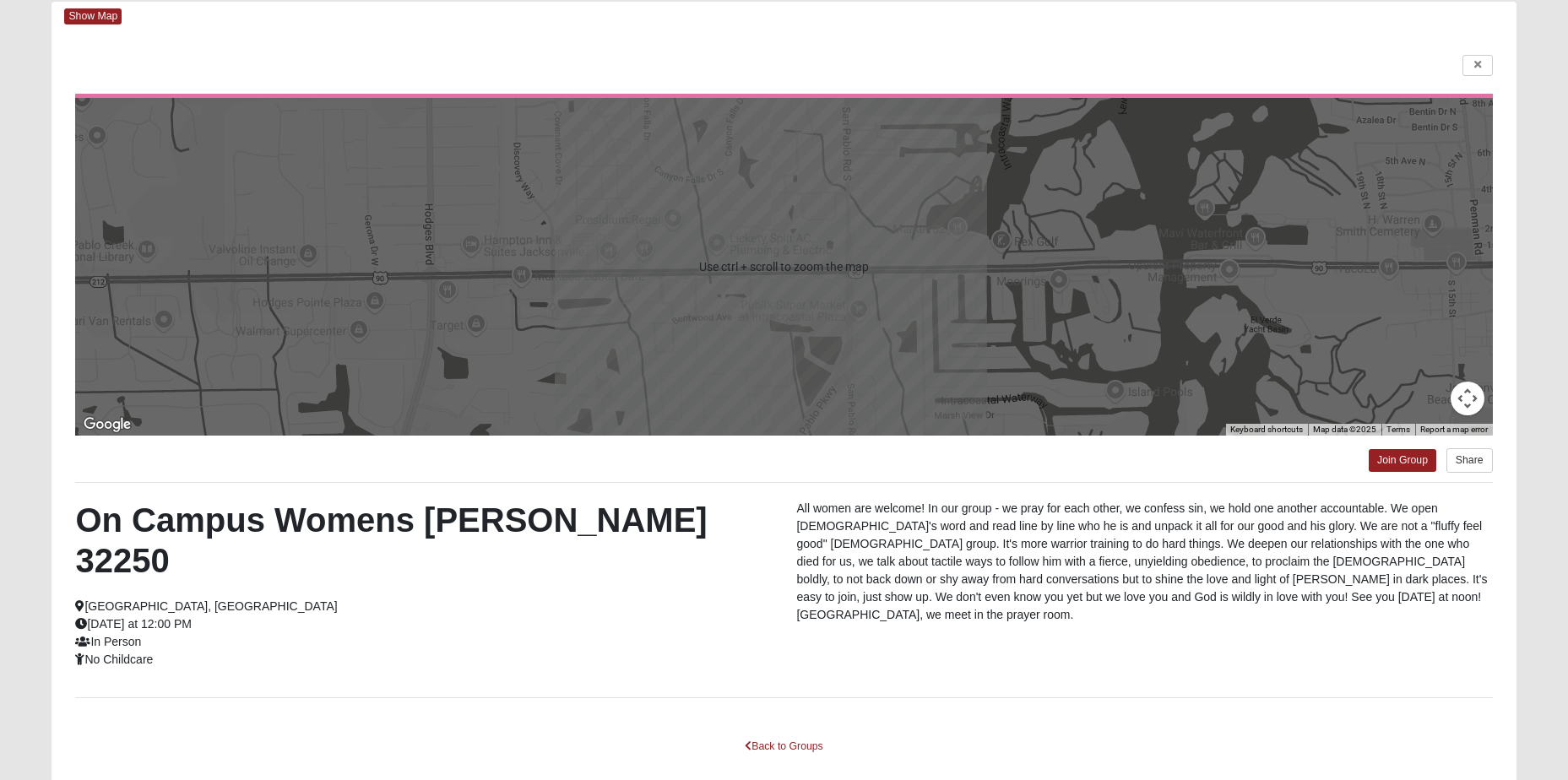
scroll to position [140, 0]
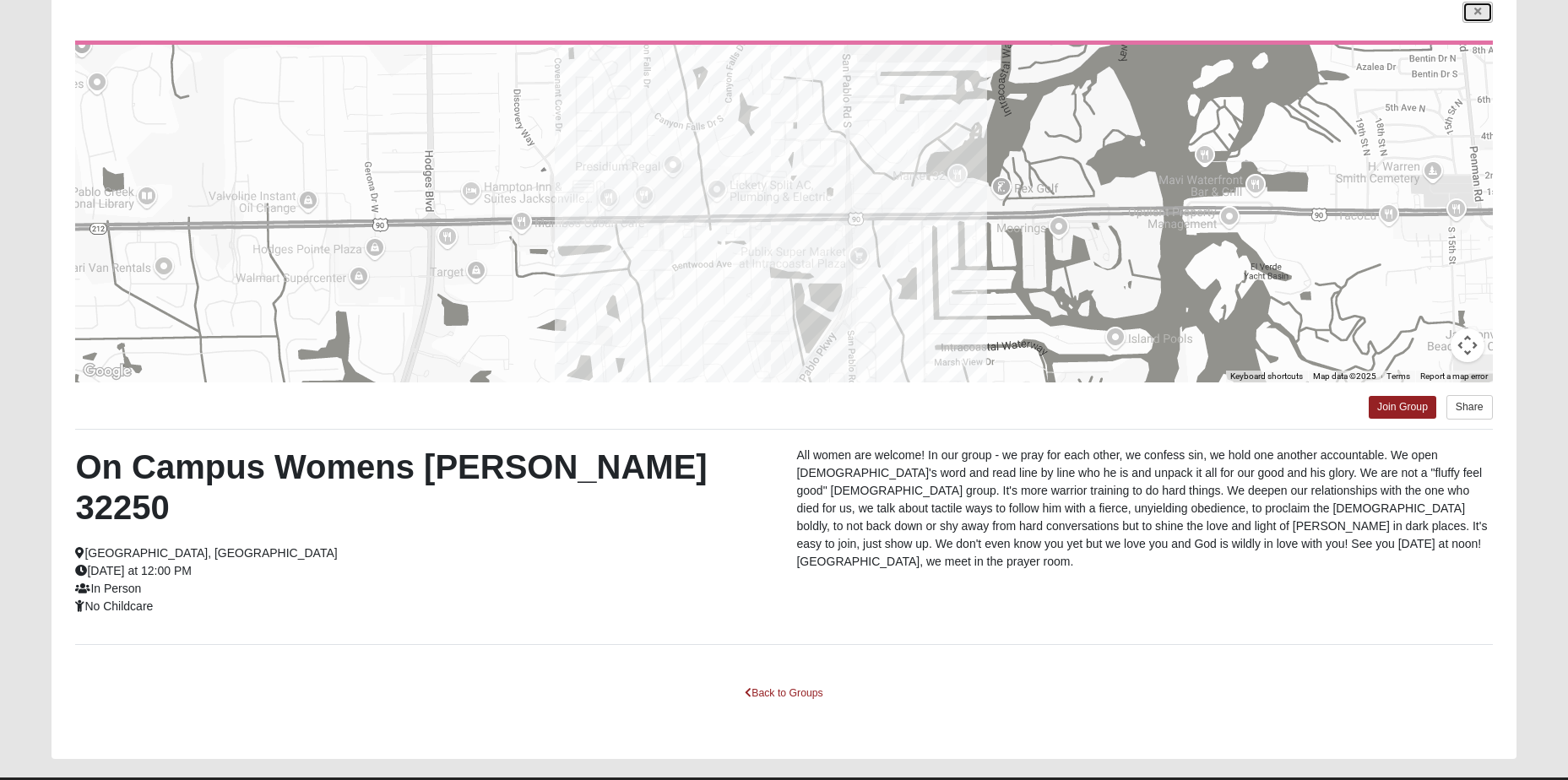
click at [1473, 16] on link at bounding box center [1478, 12] width 31 height 21
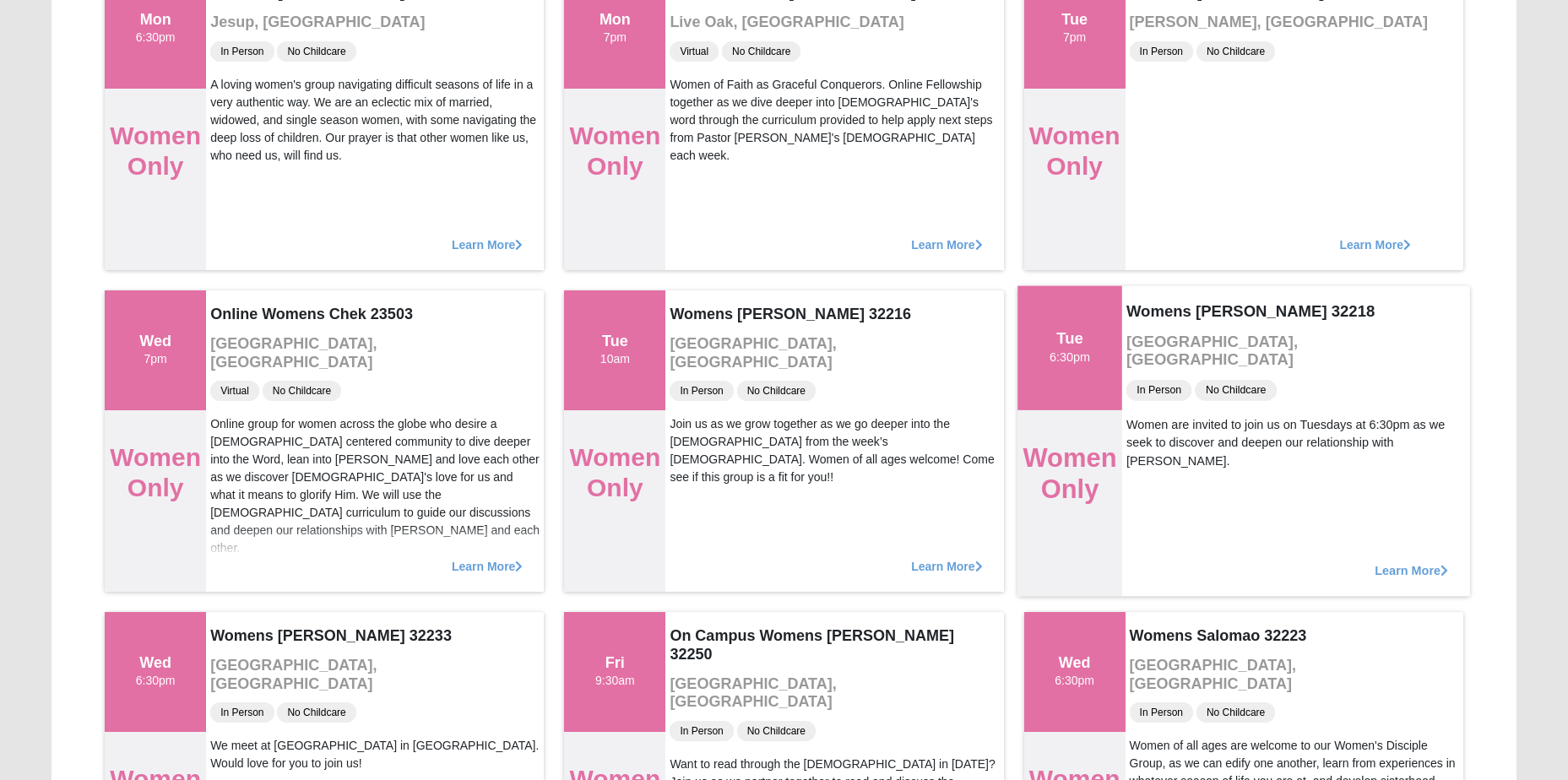
scroll to position [2503, 0]
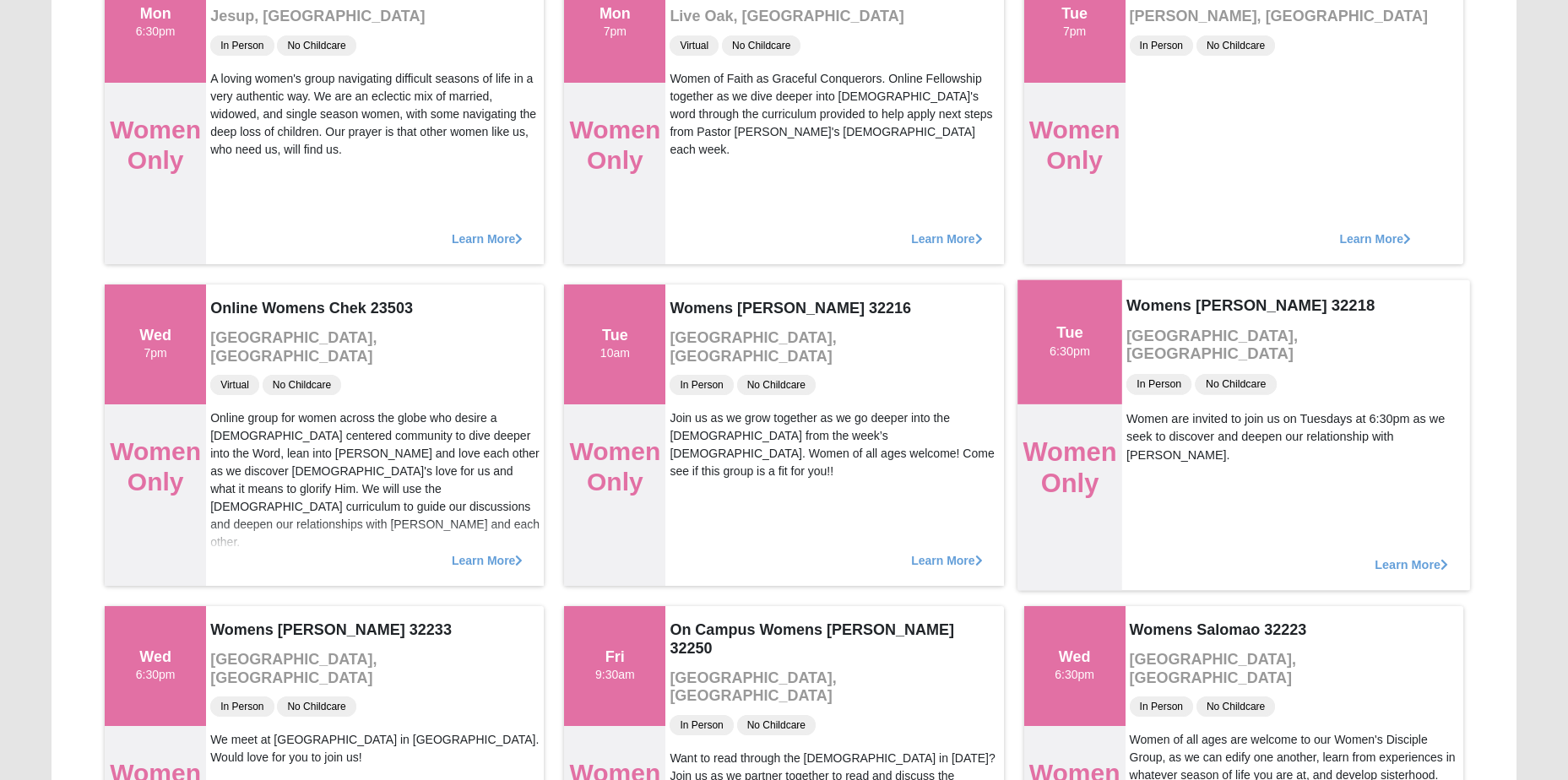
click at [1406, 555] on span "Learn More" at bounding box center [1412, 555] width 74 height 0
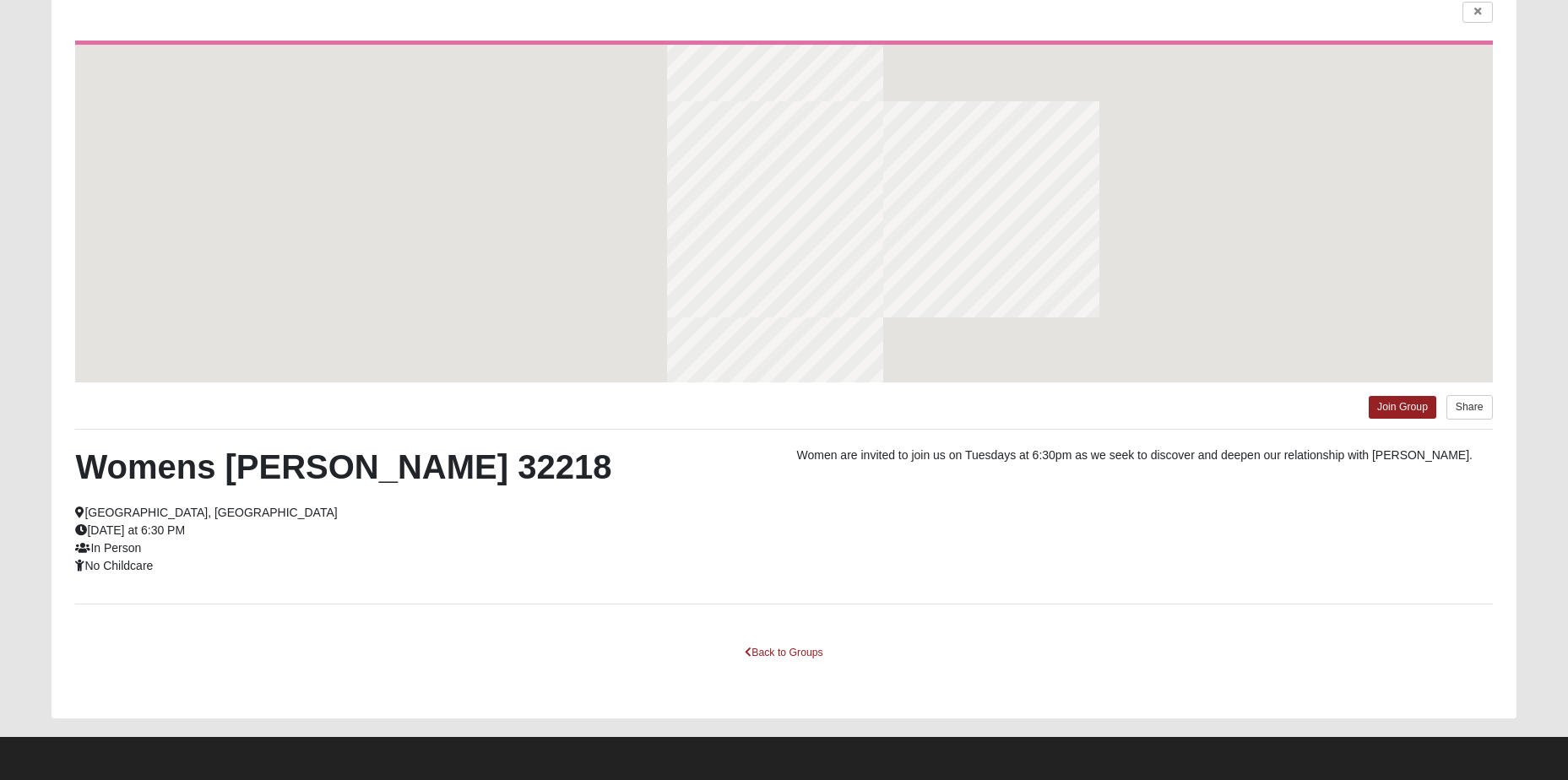
scroll to position [140, 0]
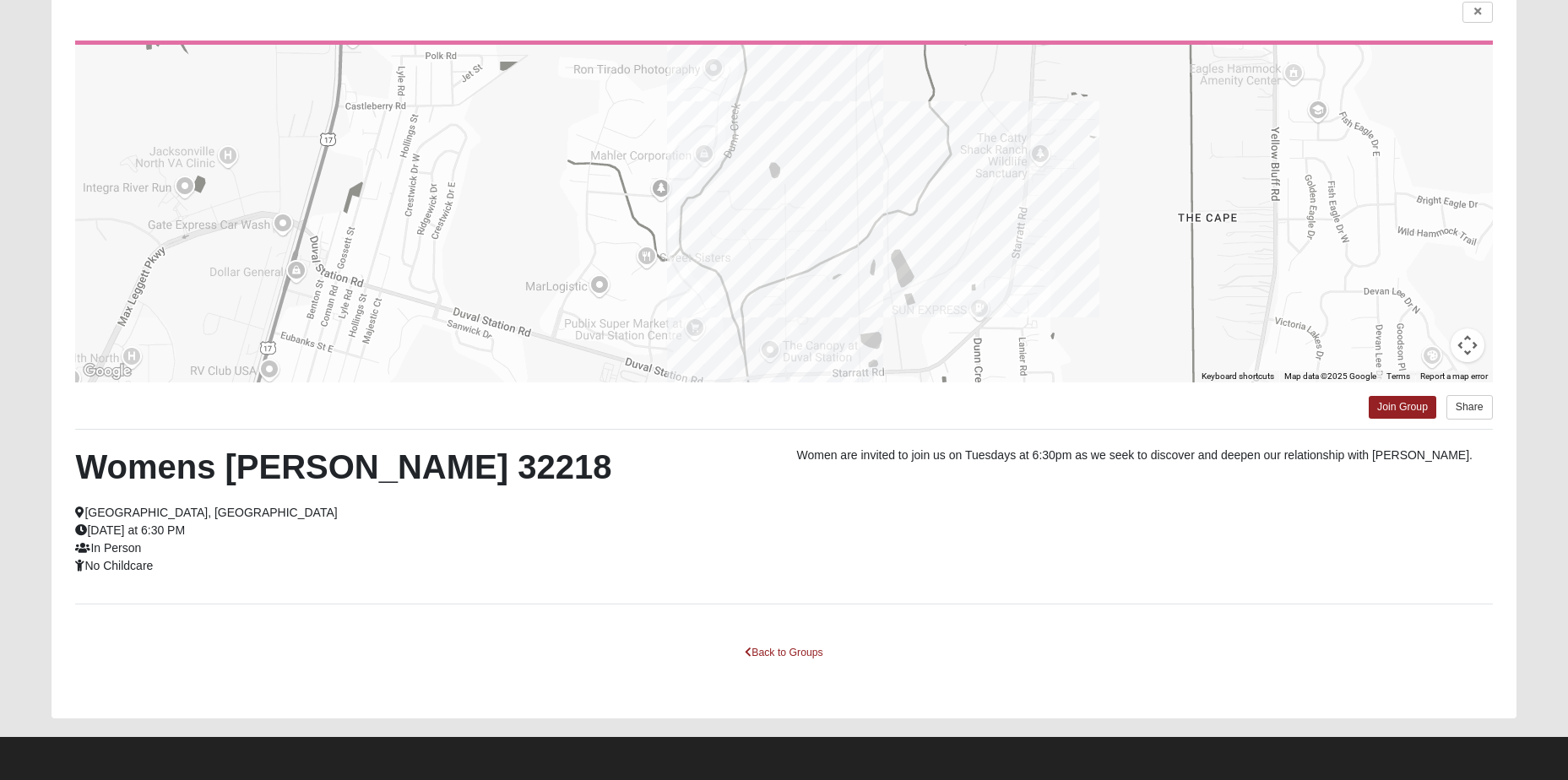
click at [747, 208] on div at bounding box center [784, 214] width 1417 height 338
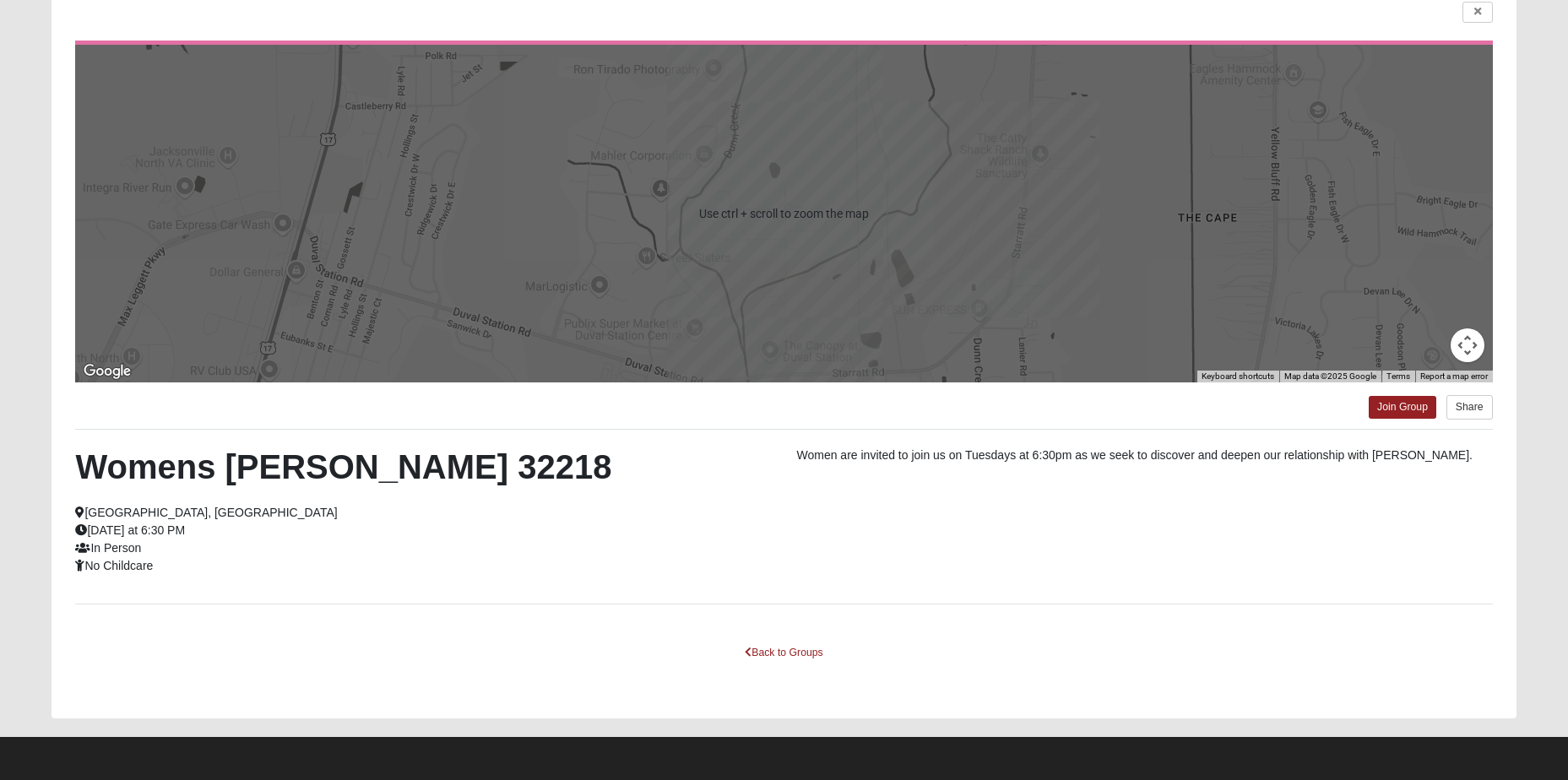
scroll to position [0, 0]
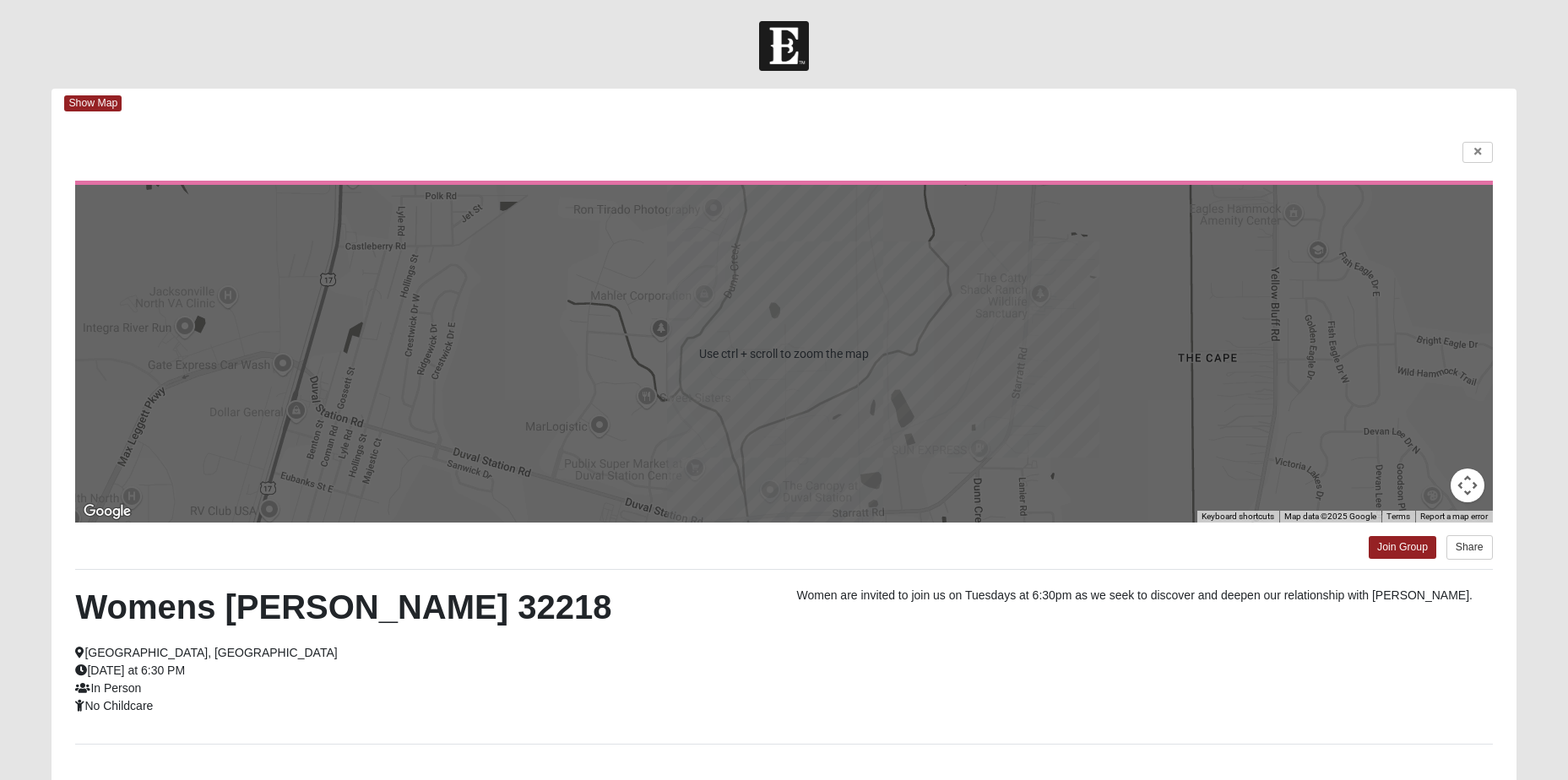
click at [764, 309] on div at bounding box center [784, 354] width 1417 height 338
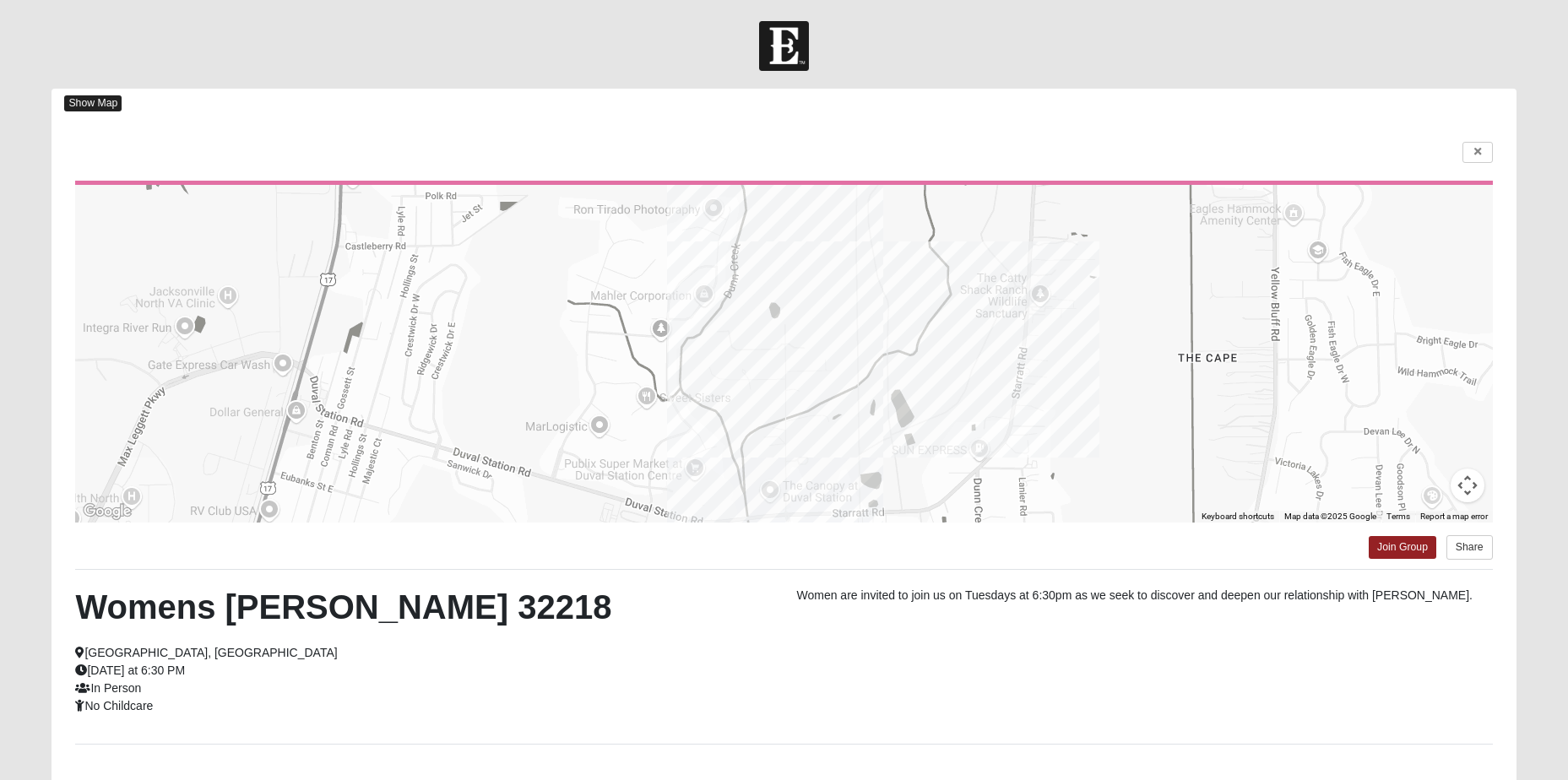
click at [108, 103] on span "Show Map" at bounding box center [93, 103] width 58 height 16
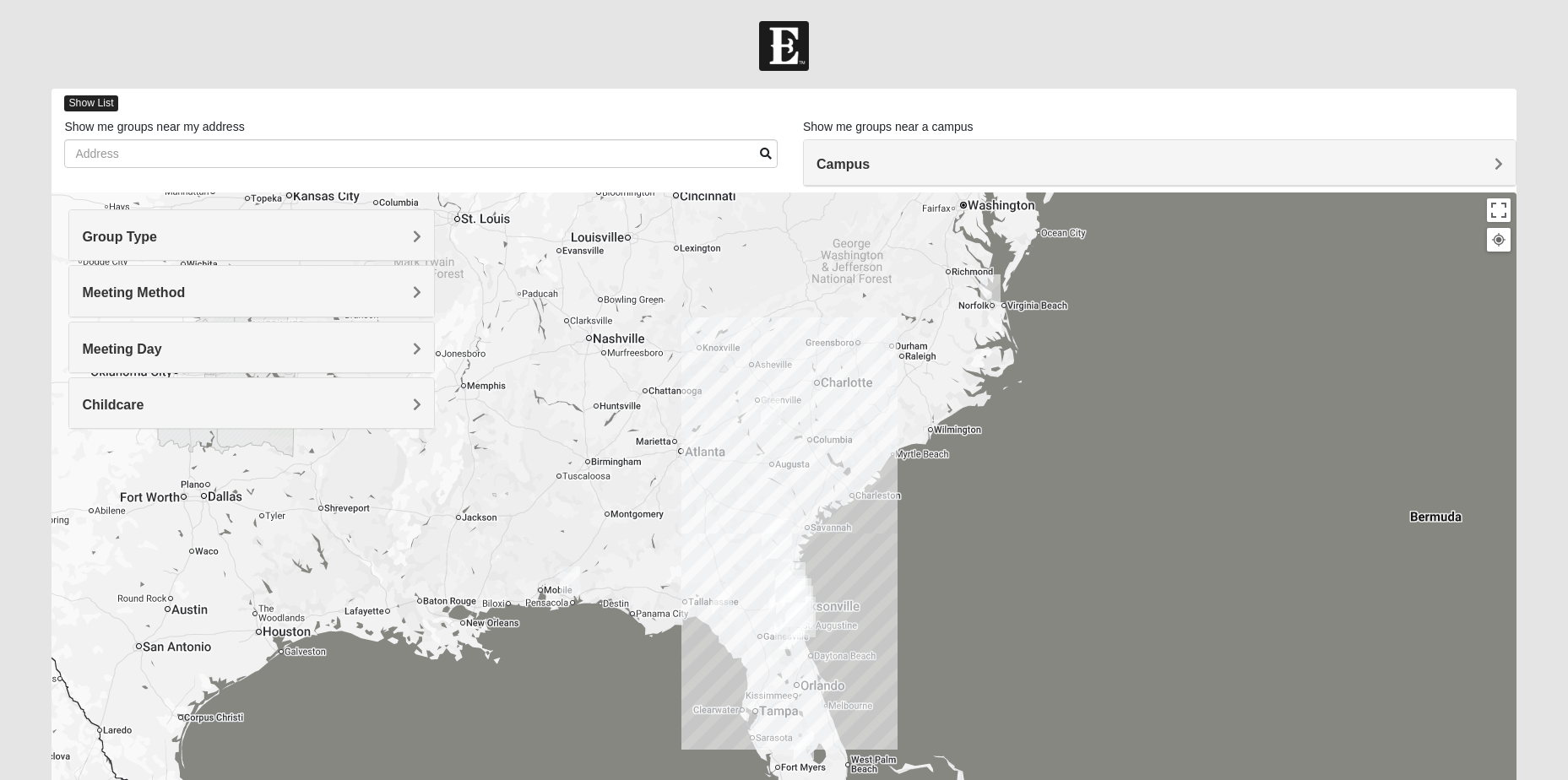
click at [93, 98] on span "Show List" at bounding box center [90, 103] width 53 height 16
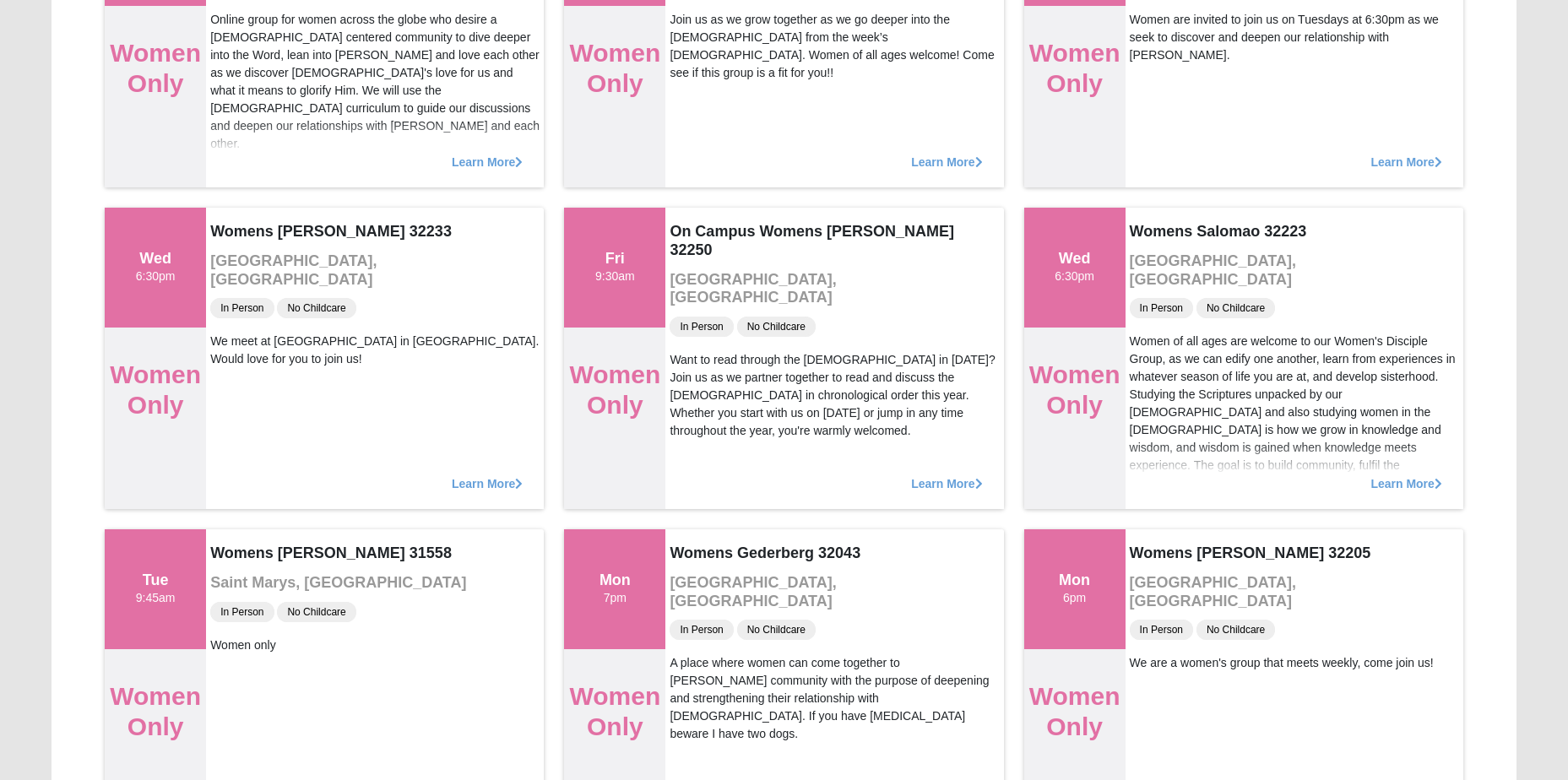
scroll to position [2667, 0]
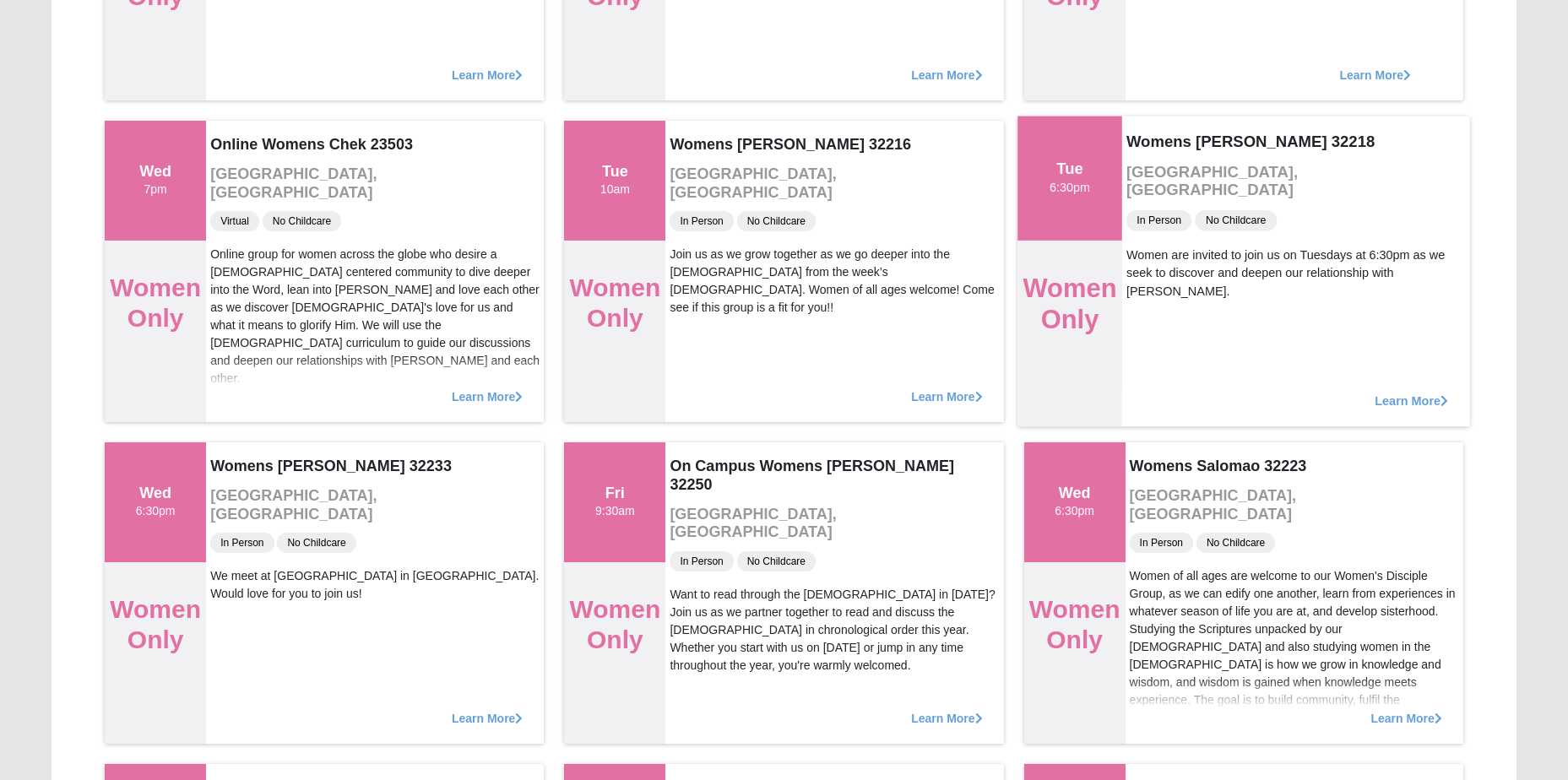
click at [1033, 340] on div "Women Only" at bounding box center [1070, 333] width 105 height 186
click at [1228, 137] on h4 "Womens Grissinger 32218" at bounding box center [1296, 140] width 340 height 18
click at [1225, 170] on h3 "Jacksonville, FL" at bounding box center [1296, 181] width 340 height 37
click at [1404, 410] on div "Learn More" at bounding box center [1295, 391] width 348 height 69
click at [1402, 391] on span "Learn More" at bounding box center [1412, 391] width 74 height 0
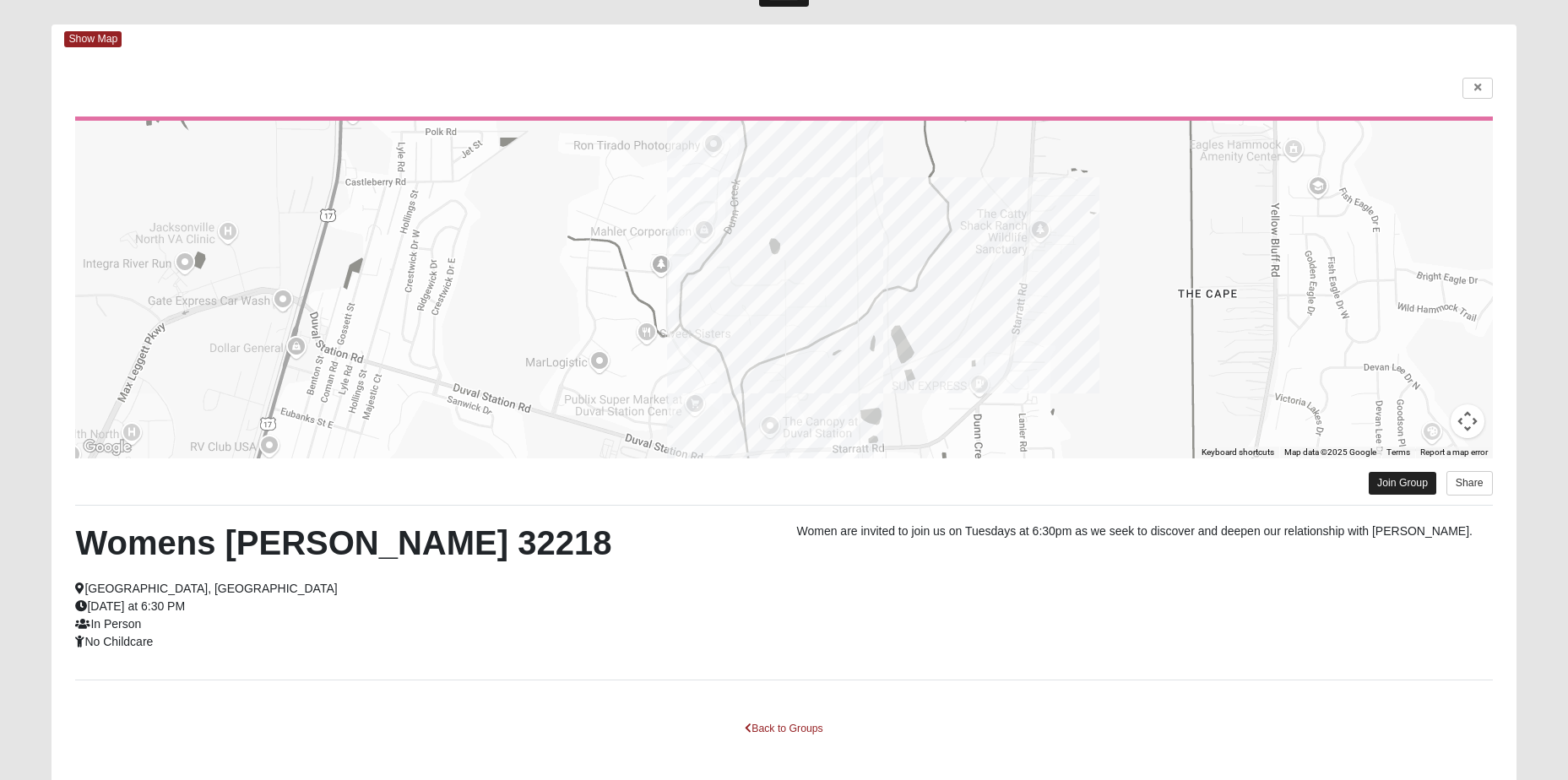
scroll to position [0, 0]
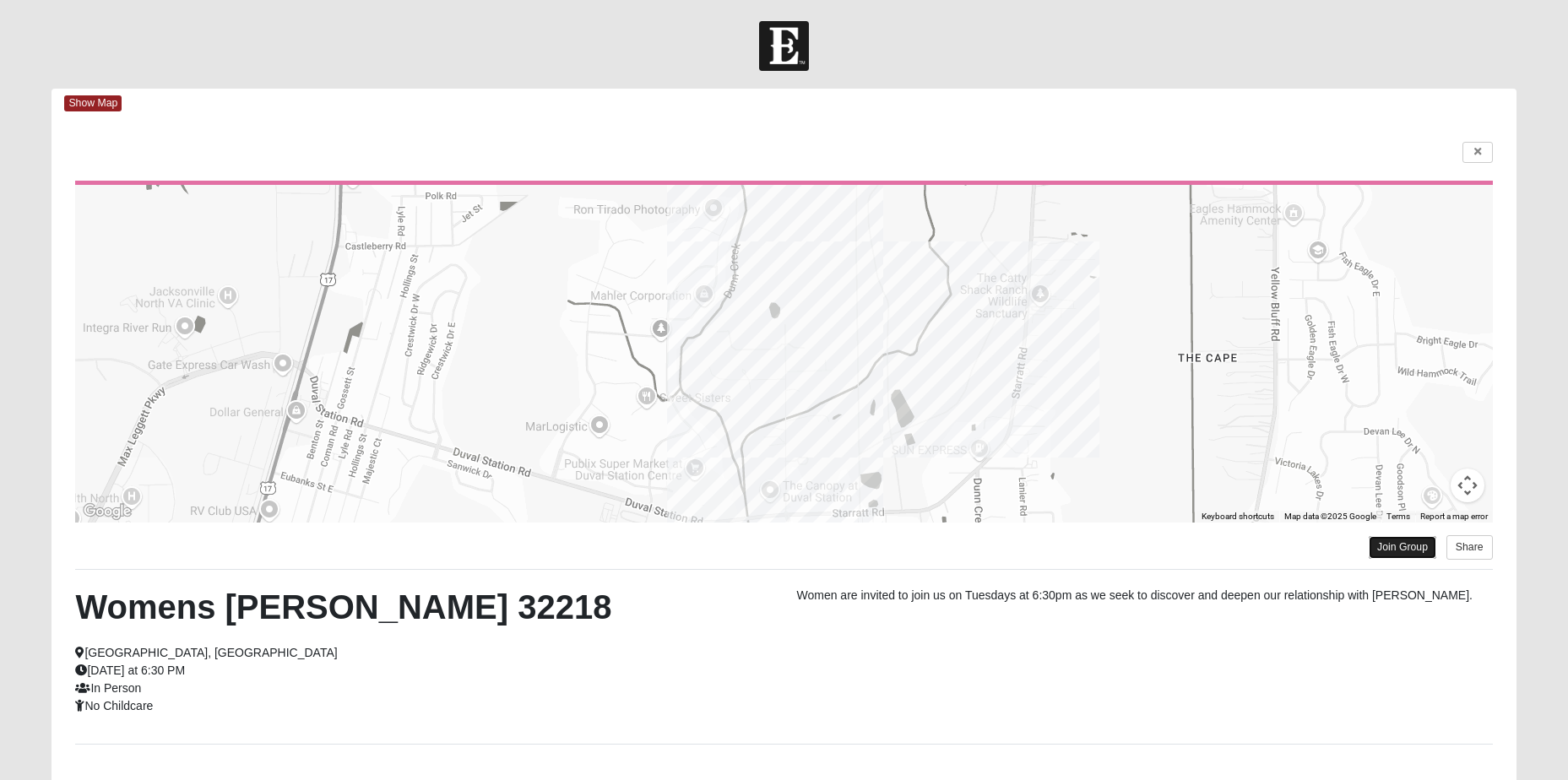
click at [1382, 546] on link "Join Group" at bounding box center [1402, 547] width 67 height 23
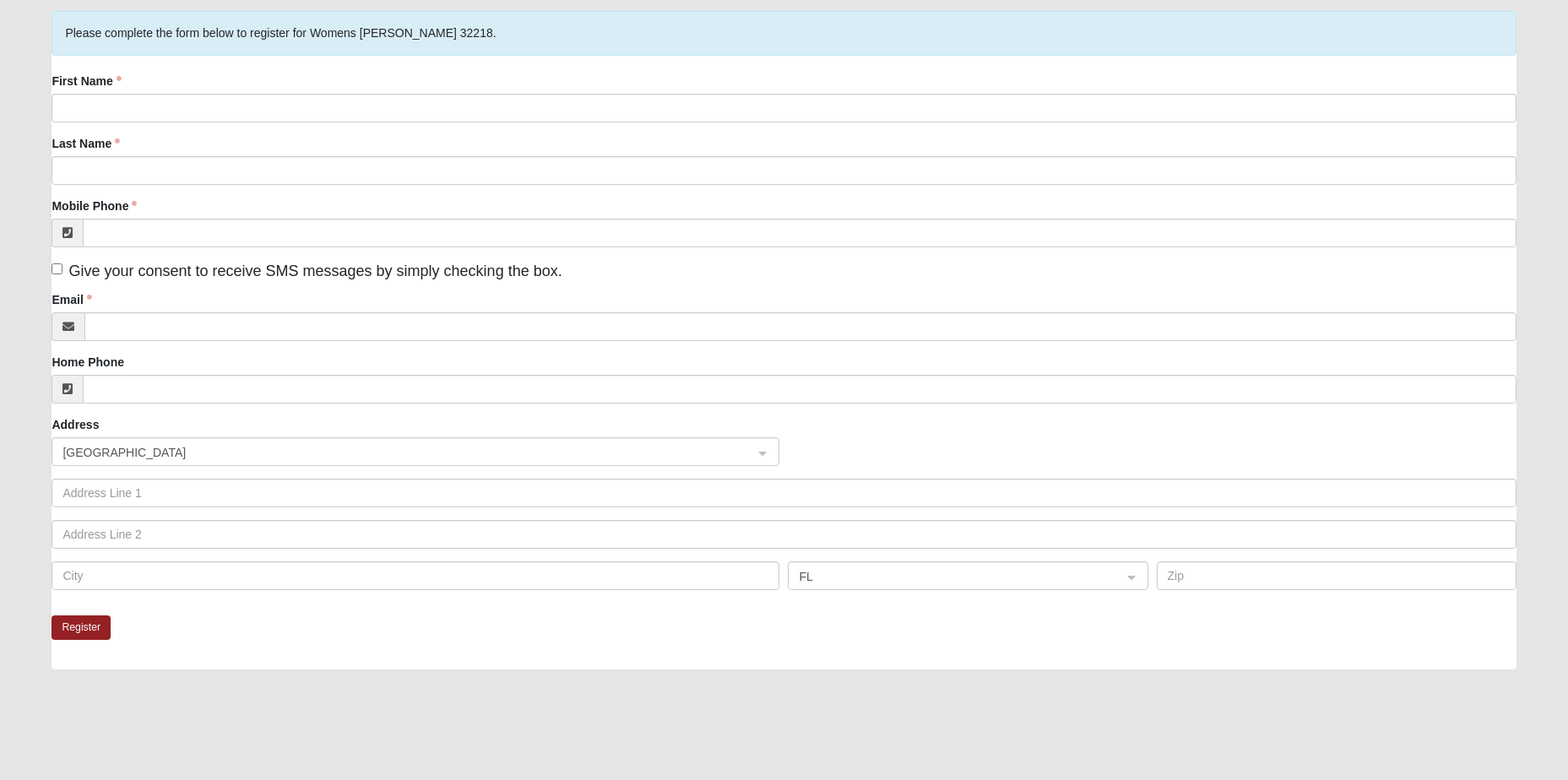
scroll to position [246, 0]
